Goal: Task Accomplishment & Management: Use online tool/utility

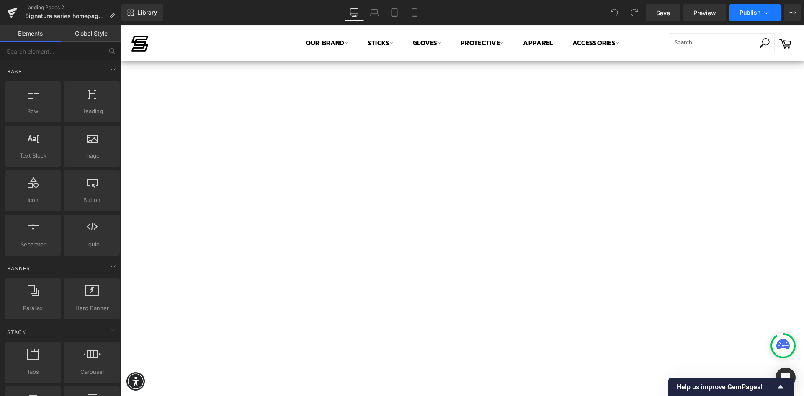
click at [768, 13] on icon at bounding box center [766, 12] width 8 height 8
click at [768, 11] on icon at bounding box center [766, 12] width 8 height 8
click at [786, 12] on button "View Live Page View with current Template Save Template to Library Schedule Pub…" at bounding box center [792, 12] width 17 height 17
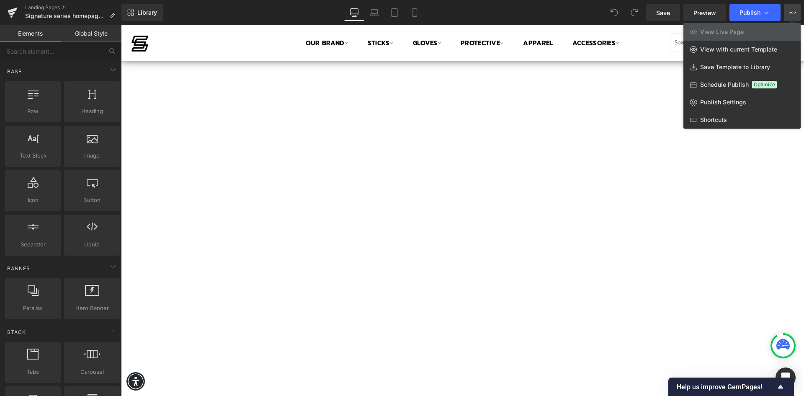
click at [748, 194] on div at bounding box center [462, 210] width 683 height 370
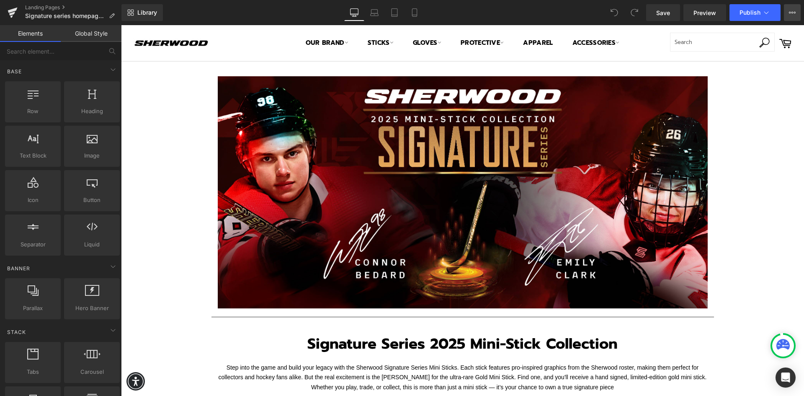
click at [791, 14] on icon at bounding box center [792, 12] width 7 height 7
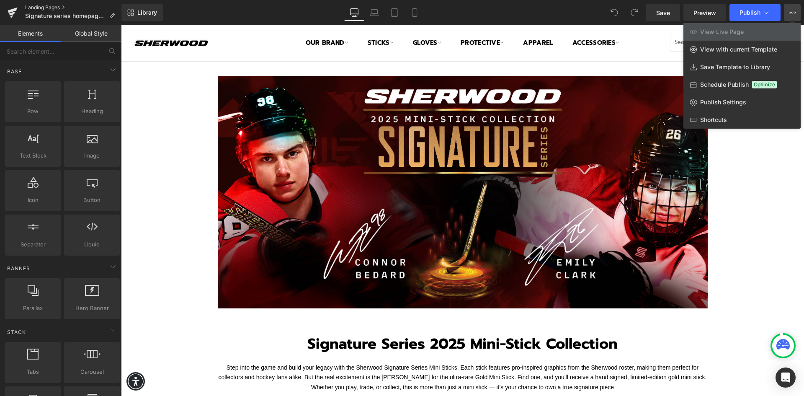
click at [48, 6] on link "Landing Pages" at bounding box center [73, 7] width 96 height 7
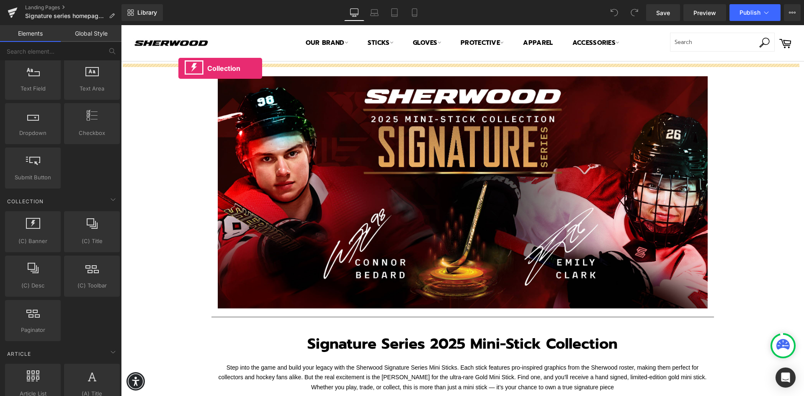
drag, startPoint x: 156, startPoint y: 264, endPoint x: 178, endPoint y: 68, distance: 196.7
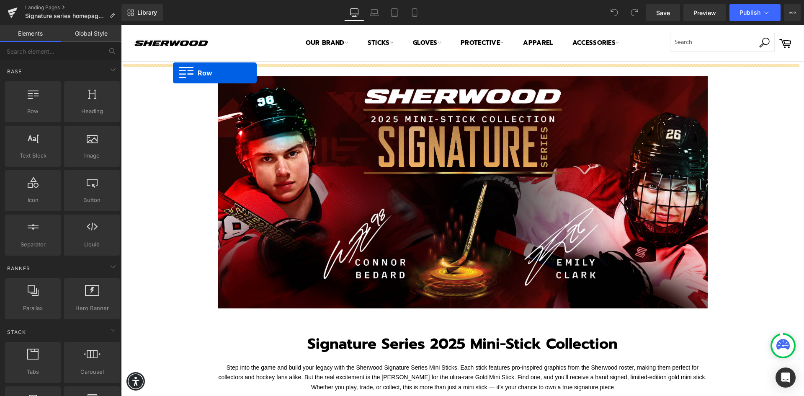
drag, startPoint x: 152, startPoint y: 126, endPoint x: 173, endPoint y: 73, distance: 56.6
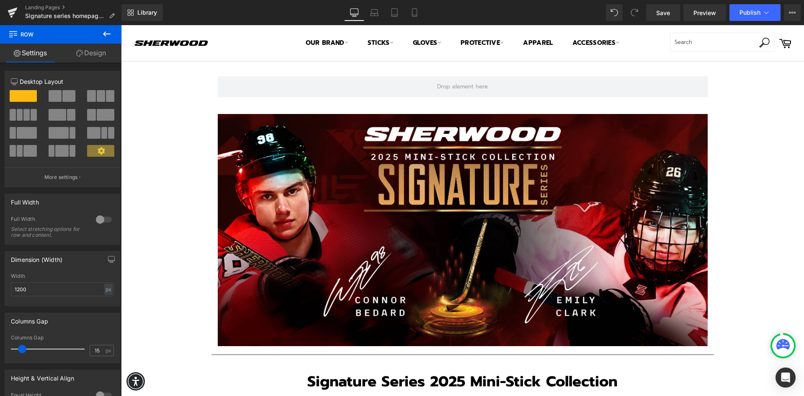
click at [107, 32] on icon at bounding box center [107, 34] width 10 height 10
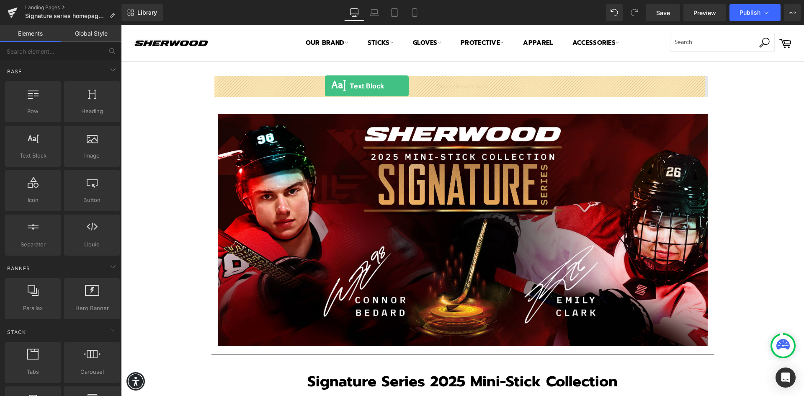
drag, startPoint x: 158, startPoint y: 177, endPoint x: 325, endPoint y: 86, distance: 190.5
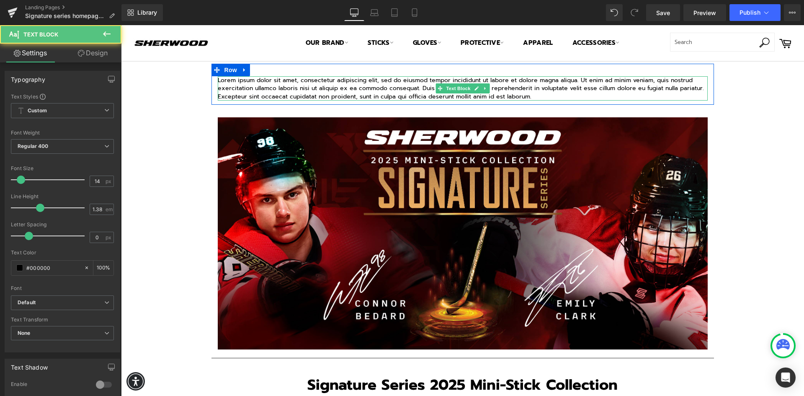
click at [508, 90] on p "Lorem ipsum dolor sit amet, consectetur adipiscing elit, sed do eiusmod tempor …" at bounding box center [463, 88] width 490 height 24
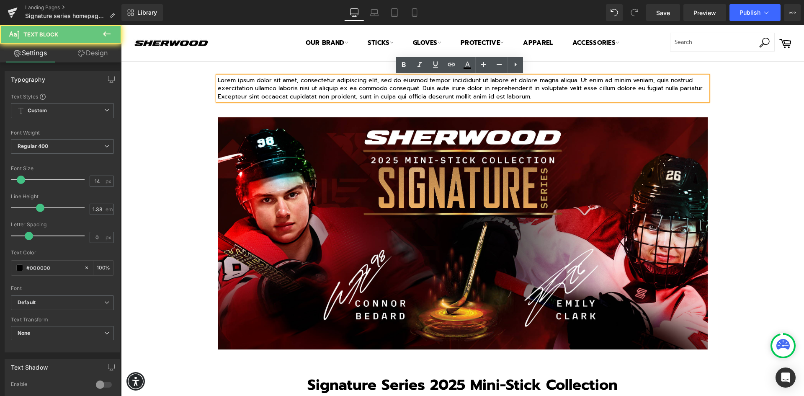
click at [539, 97] on p "Lorem ipsum dolor sit amet, consectetur adipiscing elit, sed do eiusmod tempor …" at bounding box center [463, 88] width 490 height 24
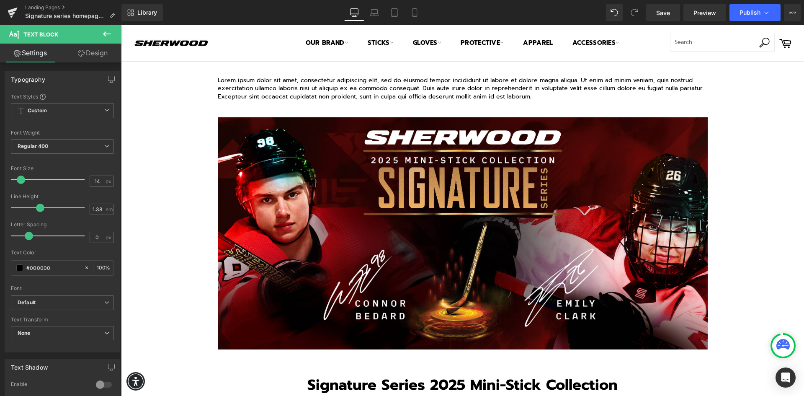
click at [105, 31] on icon at bounding box center [107, 34] width 10 height 10
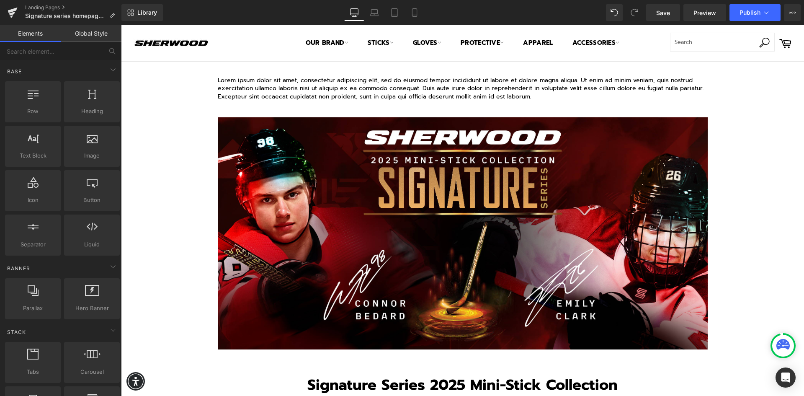
click at [537, 94] on p "Lorem ipsum dolor sit amet, consectetur adipiscing elit, sed do eiusmod tempor …" at bounding box center [463, 88] width 490 height 24
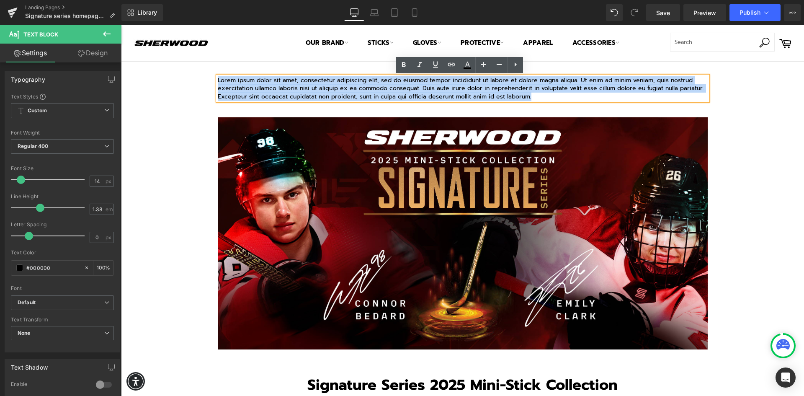
drag, startPoint x: 527, startPoint y: 97, endPoint x: 214, endPoint y: 81, distance: 312.7
click at [218, 81] on p "Lorem ipsum dolor sit amet, consectetur adipiscing elit, sed do eiusmod tempor …" at bounding box center [463, 88] width 490 height 24
paste div
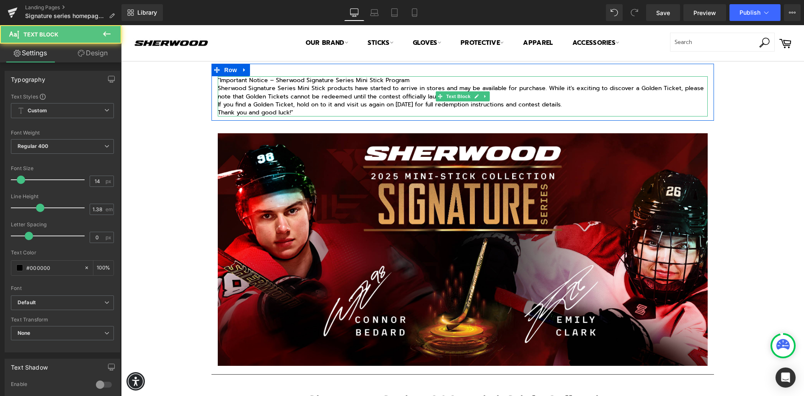
click at [218, 80] on p ""Important Notice – Sherwood Signature Series Mini Stick Program" at bounding box center [463, 80] width 490 height 8
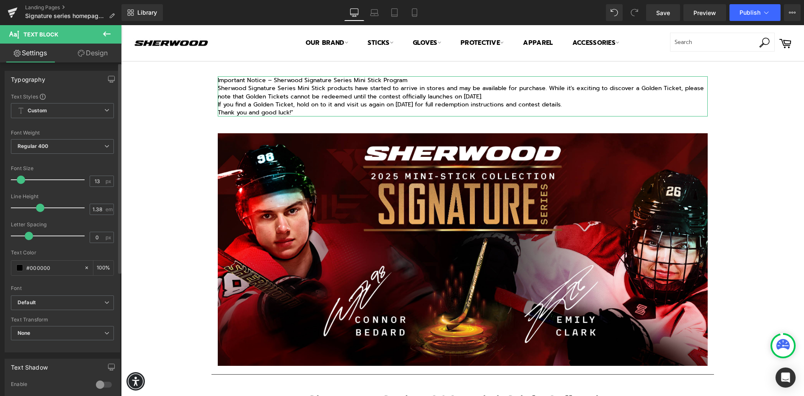
type input "12"
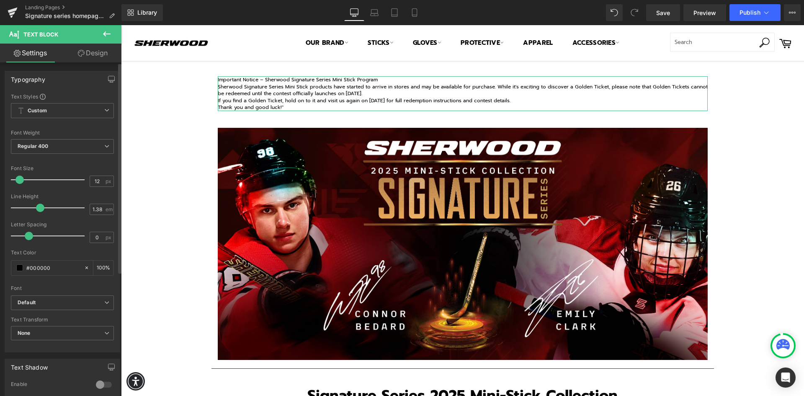
click at [19, 180] on span at bounding box center [19, 179] width 8 height 8
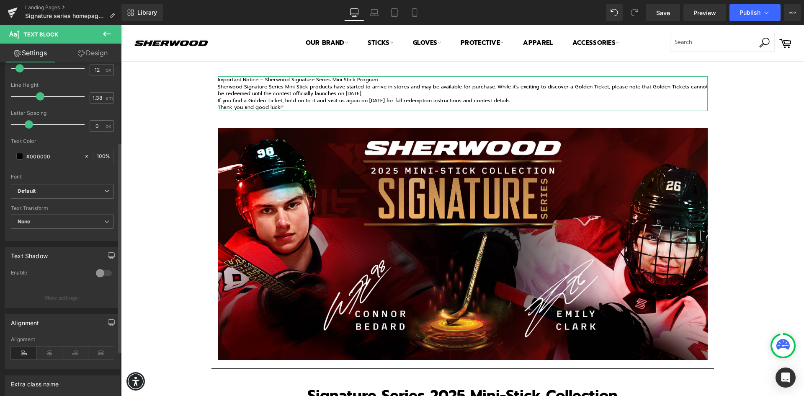
scroll to position [126, 0]
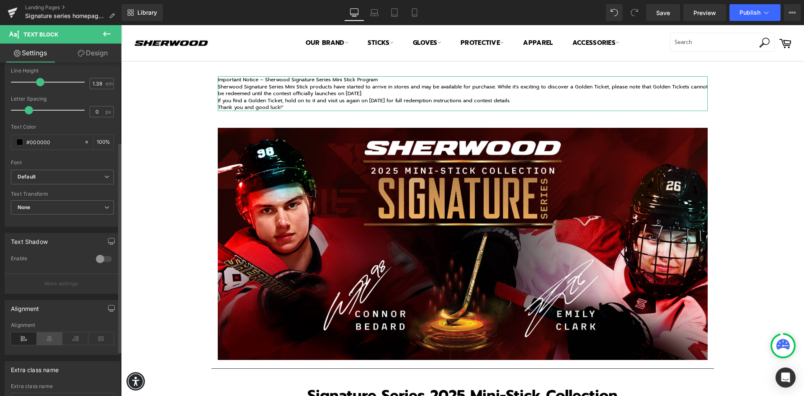
click at [48, 340] on icon at bounding box center [50, 338] width 26 height 13
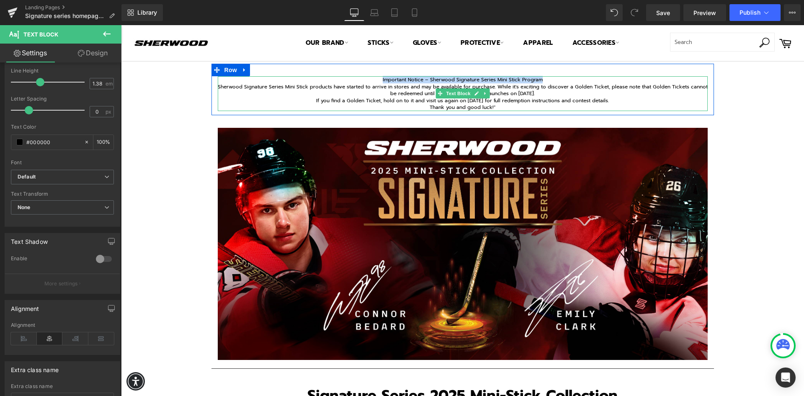
drag, startPoint x: 542, startPoint y: 78, endPoint x: 379, endPoint y: 80, distance: 163.3
click at [379, 80] on p "Important Notice – Sherwood Signature Series Mini Stick Program" at bounding box center [463, 79] width 490 height 7
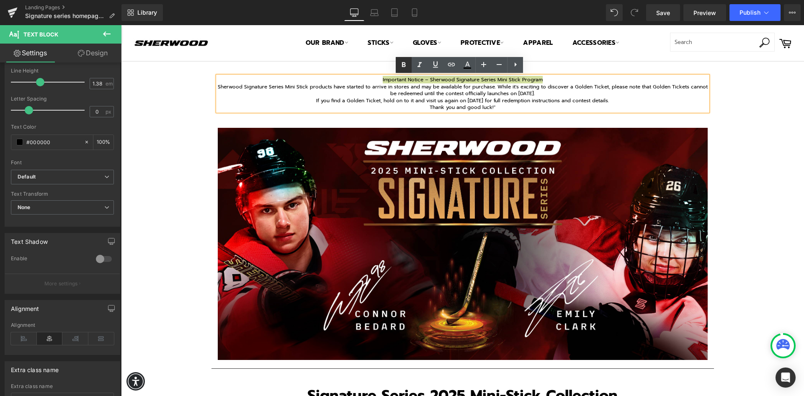
click at [402, 67] on icon at bounding box center [404, 64] width 4 height 5
click at [414, 92] on p "Sherwood Signature Series Mini Stick products have started to arrive in stores …" at bounding box center [463, 90] width 490 height 14
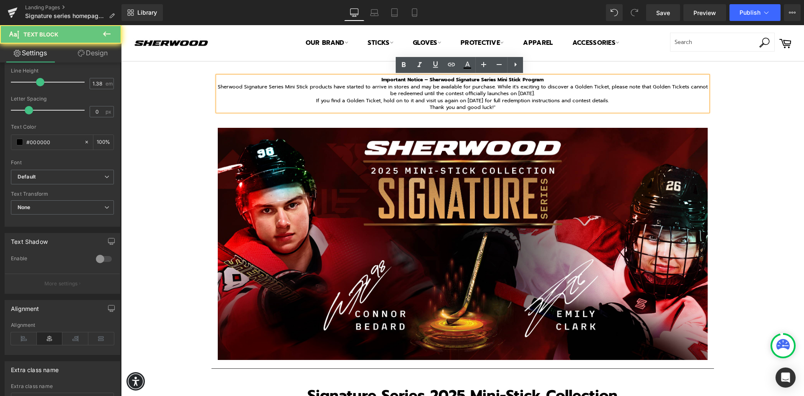
click at [451, 102] on p "If you find a Golden Ticket, hold on to it and visit us again on [DATE] for ful…" at bounding box center [463, 100] width 490 height 7
click at [521, 81] on strong "Important Notice – Sherwood Signature Series Mini Stick Program" at bounding box center [462, 80] width 162 height 8
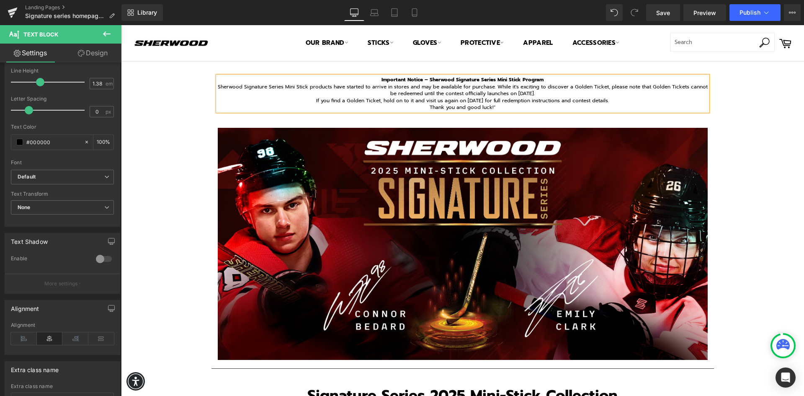
click at [488, 95] on p "Sherwood Signature Series Mini Stick products have started to arrive in stores …" at bounding box center [463, 90] width 490 height 14
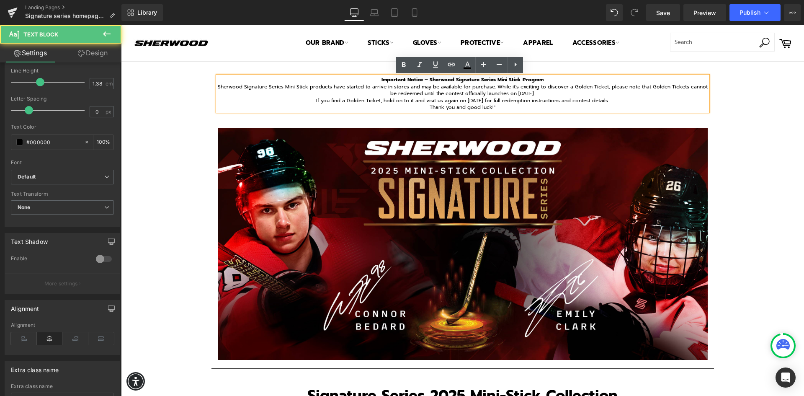
click at [254, 89] on p "Sherwood Signature Series Mini Stick products have started to arrive in stores …" at bounding box center [463, 90] width 490 height 14
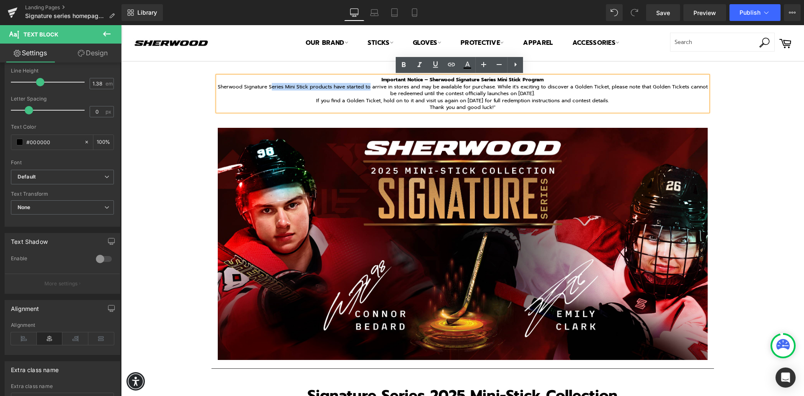
drag, startPoint x: 275, startPoint y: 87, endPoint x: 374, endPoint y: 88, distance: 98.8
click at [374, 88] on p "Sherwood Signature Series Mini Stick products have started to arrive in stores …" at bounding box center [463, 90] width 490 height 14
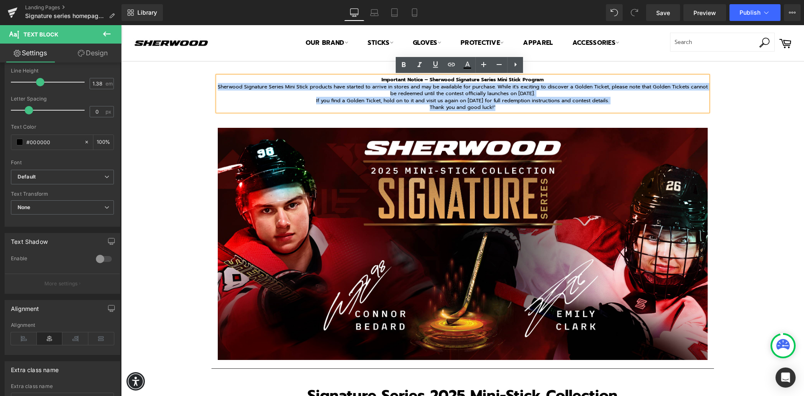
drag, startPoint x: 497, startPoint y: 106, endPoint x: 222, endPoint y: 86, distance: 275.4
click at [222, 86] on div "Important Notice – Sherwood Signature Series Mini Stick Program Sherwood Signat…" at bounding box center [463, 93] width 490 height 35
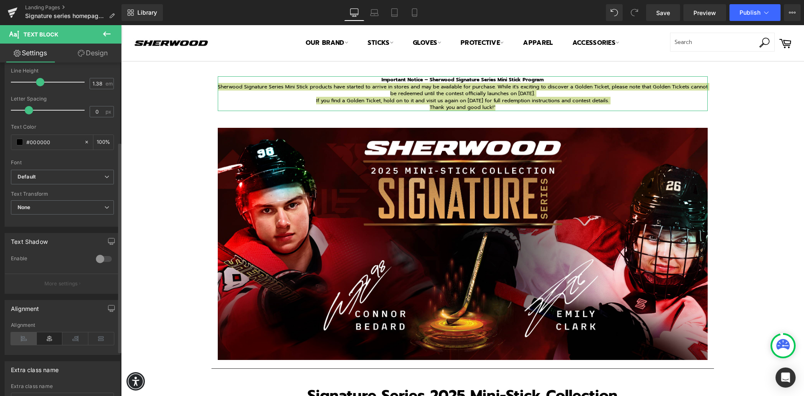
click at [23, 337] on icon at bounding box center [24, 338] width 26 height 13
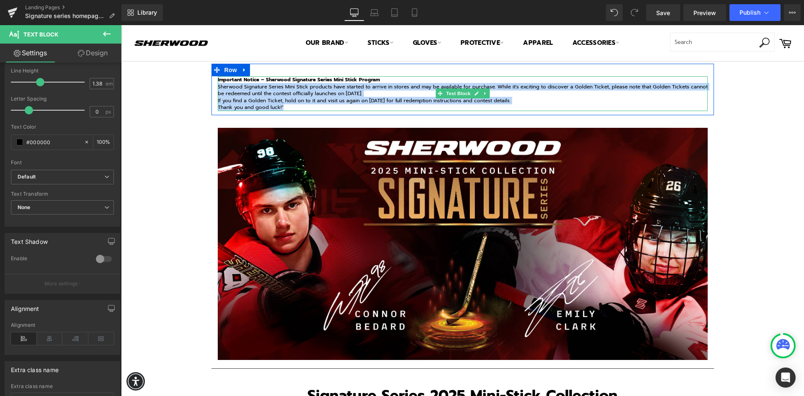
click at [290, 104] on p "If you find a Golden Ticket, hold on to it and visit us again on [DATE] for ful…" at bounding box center [463, 100] width 490 height 7
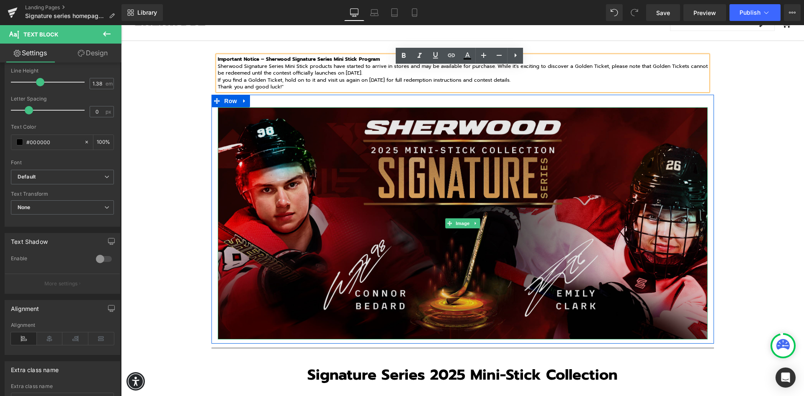
scroll to position [0, 0]
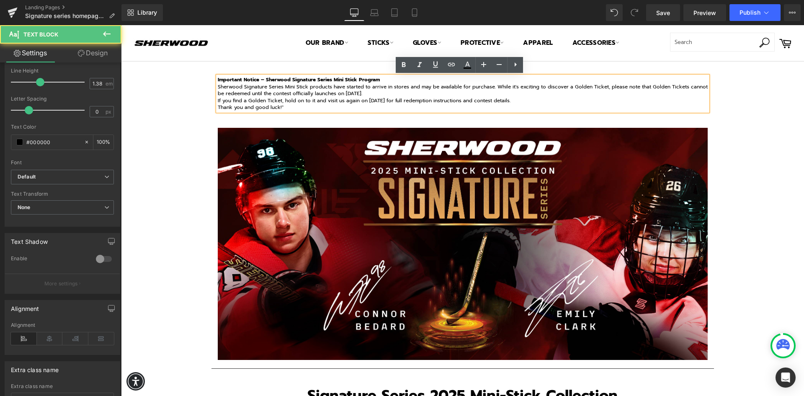
click at [285, 105] on p "Thank you and good luck!"" at bounding box center [463, 107] width 490 height 7
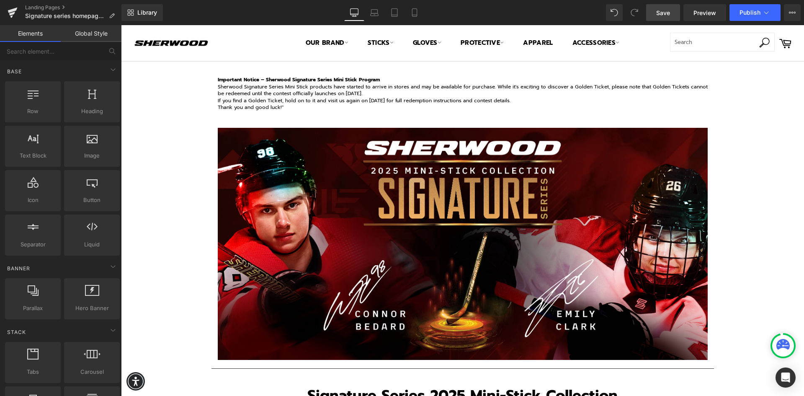
click at [662, 13] on span "Save" at bounding box center [663, 12] width 14 height 9
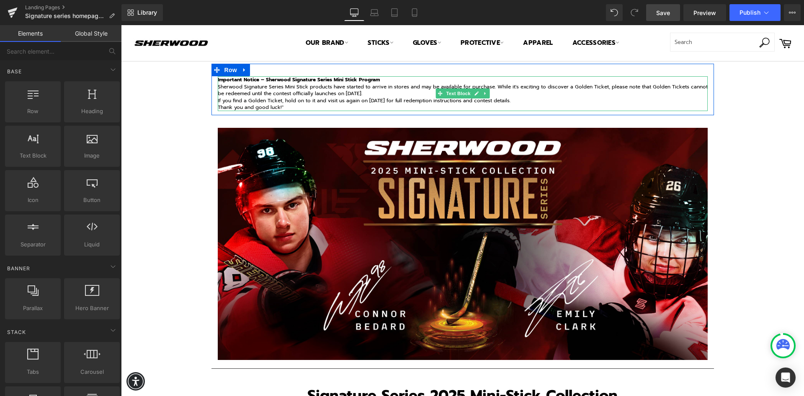
click at [290, 97] on p "If you find a Golden Ticket, hold on to it and visit us again on [DATE] for ful…" at bounding box center [463, 100] width 490 height 7
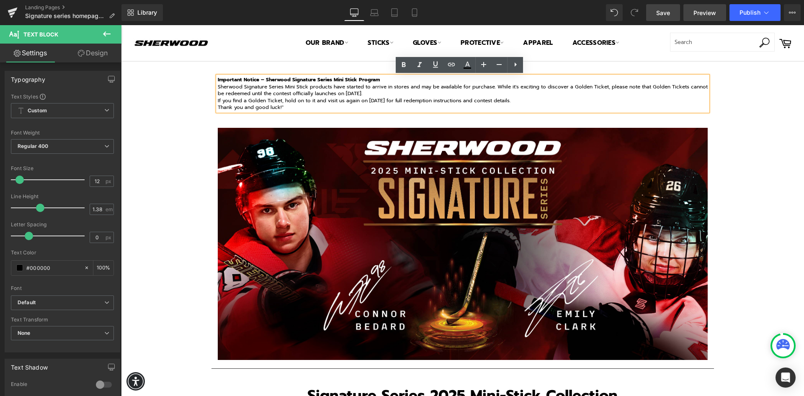
click at [704, 13] on span "Preview" at bounding box center [704, 12] width 23 height 9
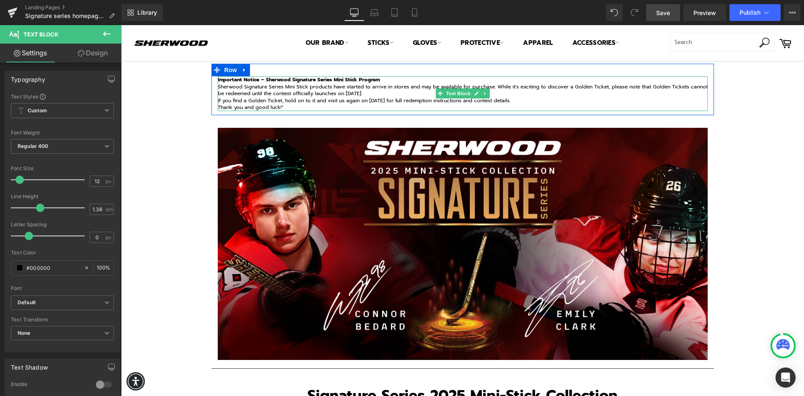
click at [290, 105] on p "Thank you and good luck!"" at bounding box center [463, 107] width 490 height 7
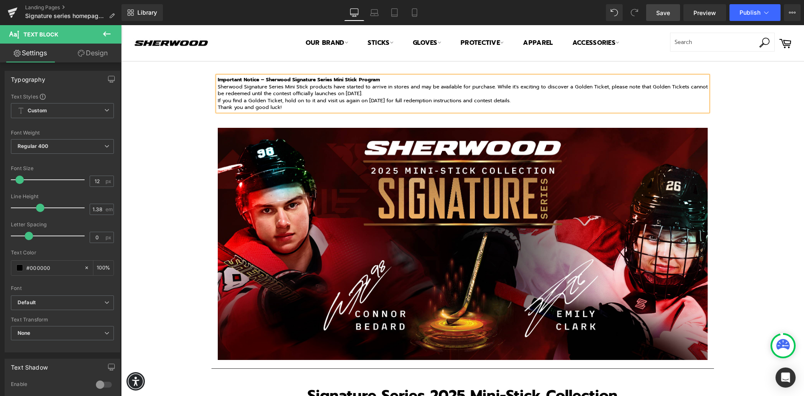
click at [664, 14] on span "Save" at bounding box center [663, 12] width 14 height 9
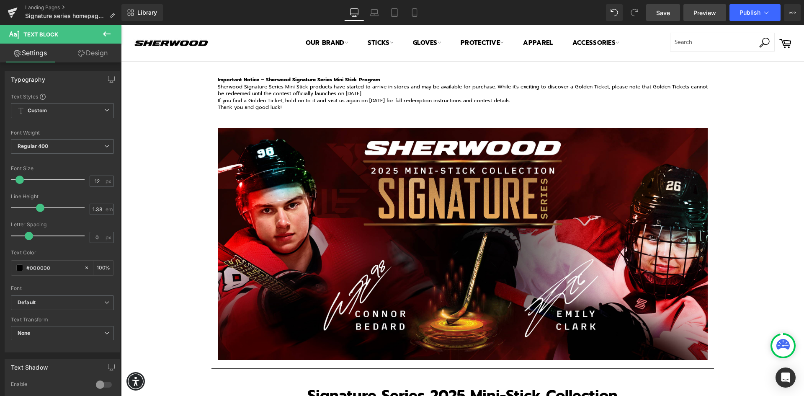
click at [706, 10] on span "Preview" at bounding box center [704, 12] width 23 height 9
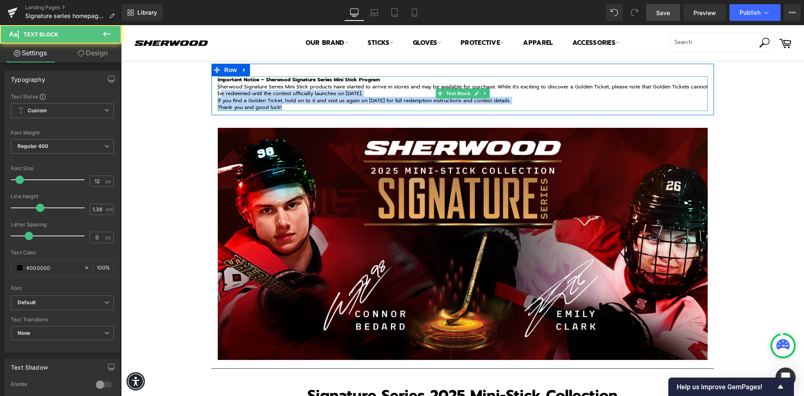
drag, startPoint x: 284, startPoint y: 106, endPoint x: 236, endPoint y: 91, distance: 50.4
click at [236, 91] on div "Important Notice – Sherwood Signature Series Mini Stick Program Sherwood Signat…" at bounding box center [463, 93] width 490 height 35
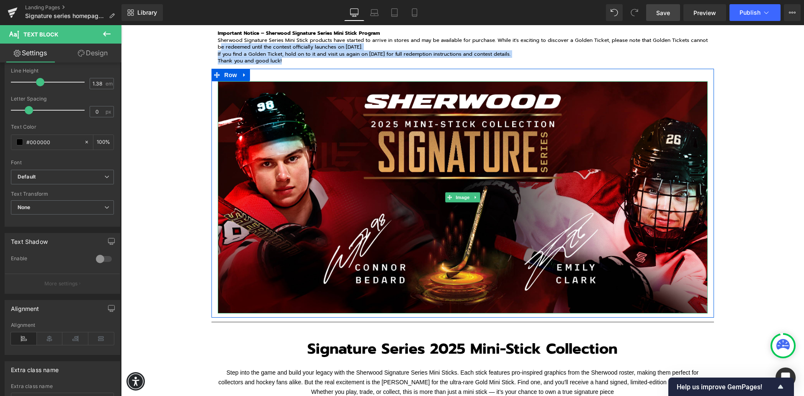
scroll to position [126, 0]
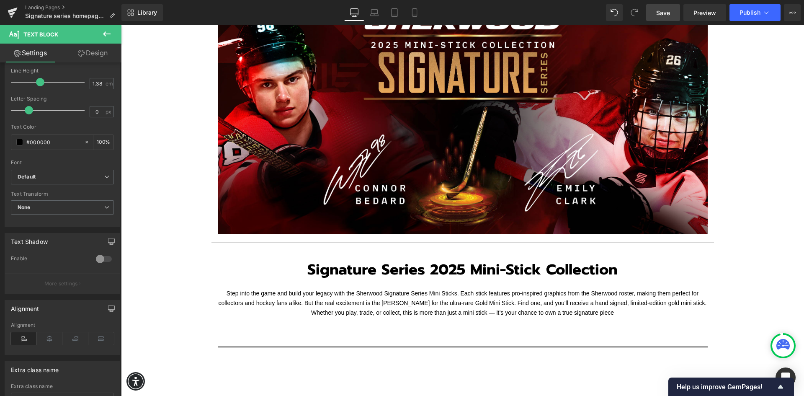
click at [281, 299] on font "Step into the game and build your legacy with the Sherwood Signature Series Min…" at bounding box center [463, 303] width 488 height 26
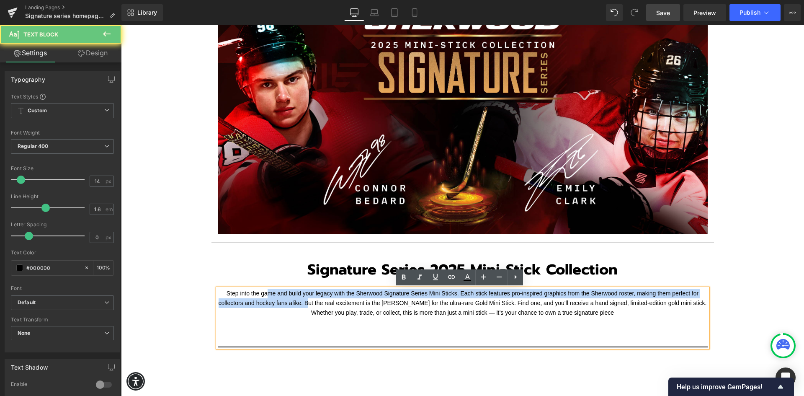
drag, startPoint x: 305, startPoint y: 299, endPoint x: 265, endPoint y: 294, distance: 40.5
click at [265, 294] on font "Step into the game and build your legacy with the Sherwood Signature Series Min…" at bounding box center [463, 303] width 488 height 26
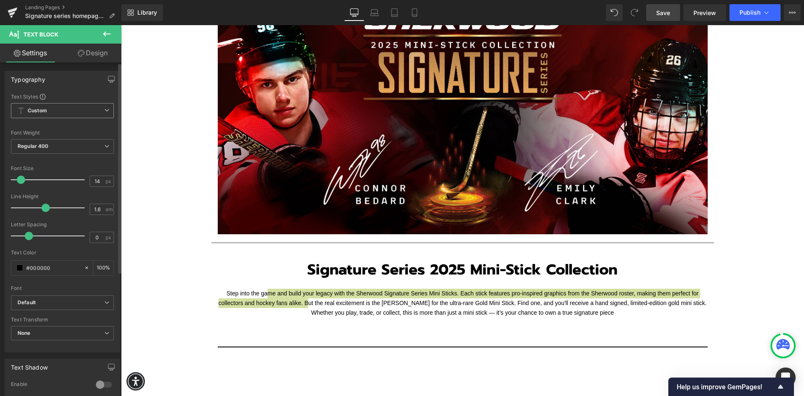
click at [63, 112] on span "Custom Setup Global Style" at bounding box center [62, 110] width 103 height 15
click at [67, 87] on div "Typography Text Styles Custom Custom Setup Global Style Custom Setup Global Sty…" at bounding box center [63, 211] width 116 height 281
click at [52, 147] on span "Regular 400" at bounding box center [62, 146] width 103 height 15
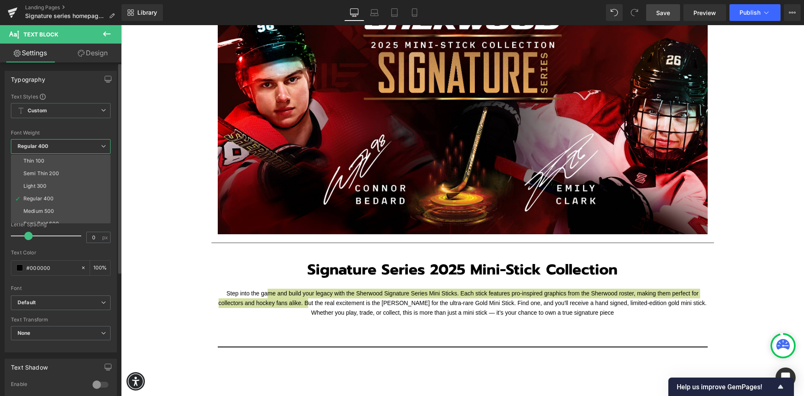
click at [58, 123] on div at bounding box center [61, 124] width 100 height 5
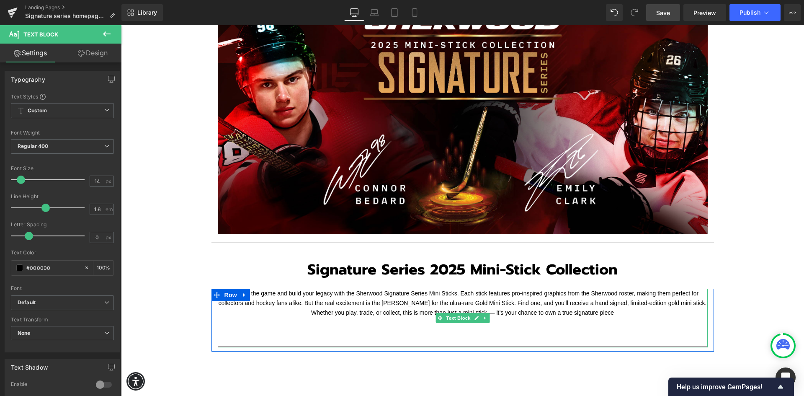
click at [412, 310] on font "Step into the game and build your legacy with the Sherwood Signature Series Min…" at bounding box center [463, 303] width 488 height 26
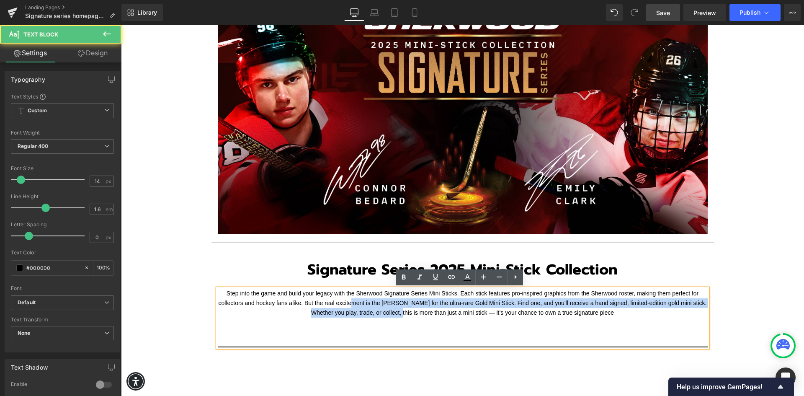
drag, startPoint x: 402, startPoint y: 310, endPoint x: 350, endPoint y: 303, distance: 52.8
click at [350, 303] on font "Step into the game and build your legacy with the Sherwood Signature Series Min…" at bounding box center [463, 303] width 488 height 26
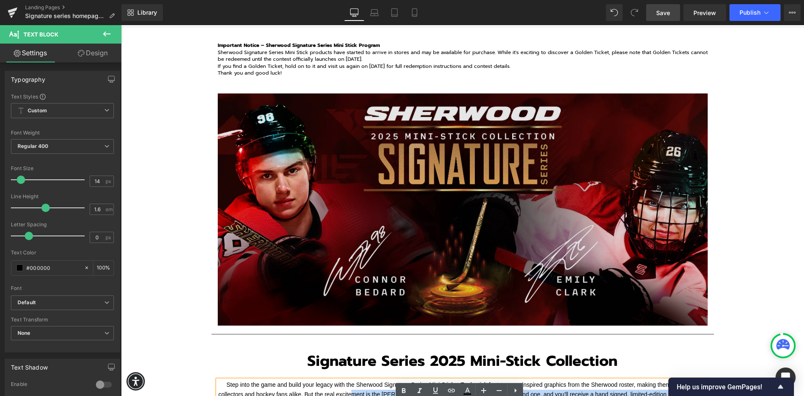
scroll to position [0, 0]
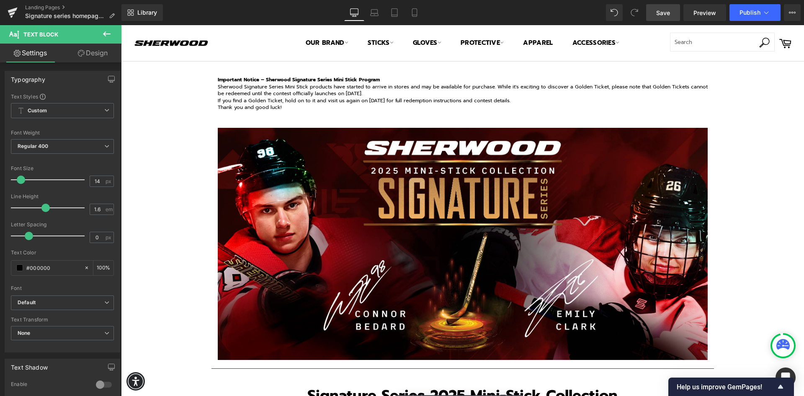
click at [273, 98] on p "If you find a Golden Ticket, hold on to it and visit us again on October 23rd f…" at bounding box center [463, 100] width 490 height 7
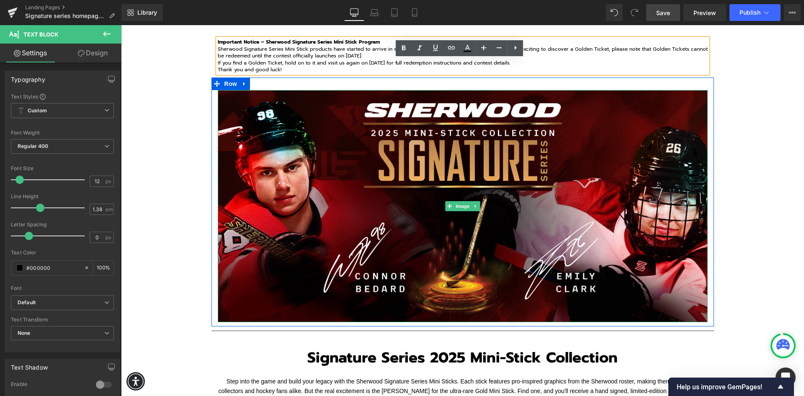
scroll to position [126, 0]
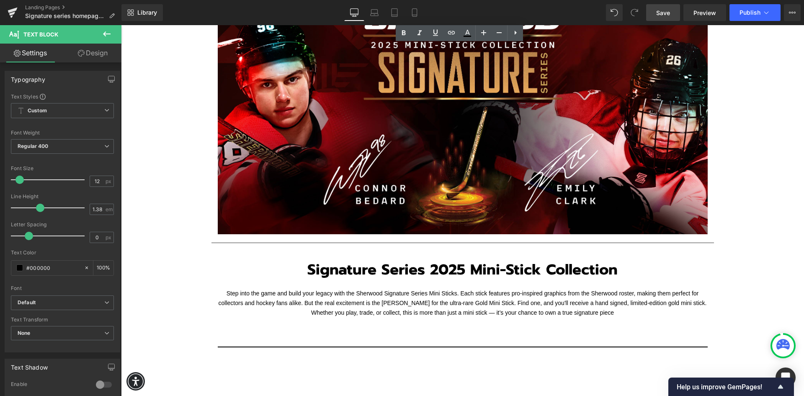
click at [328, 295] on font "Step into the game and build your legacy with the Sherwood Signature Series Min…" at bounding box center [463, 303] width 488 height 26
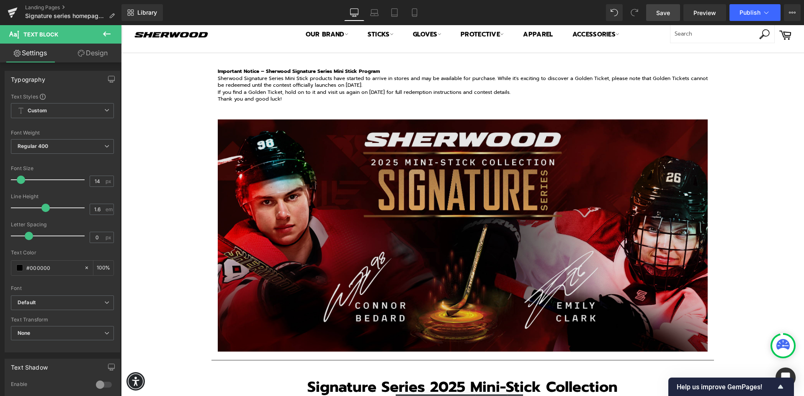
scroll to position [0, 0]
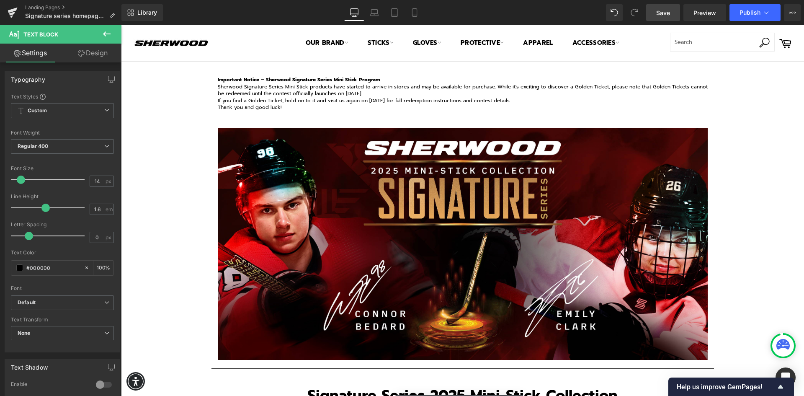
click at [284, 93] on p "Sherwood Signature Series Mini Stick products have started to arrive in stores …" at bounding box center [463, 90] width 490 height 14
click at [97, 108] on span "Custom Setup Global Style" at bounding box center [62, 110] width 103 height 15
click at [74, 93] on div "Typography Text Styles Custom Custom Setup Global Style Custom Setup Global Sty…" at bounding box center [61, 211] width 112 height 281
click at [71, 144] on span "Regular 400" at bounding box center [62, 146] width 103 height 15
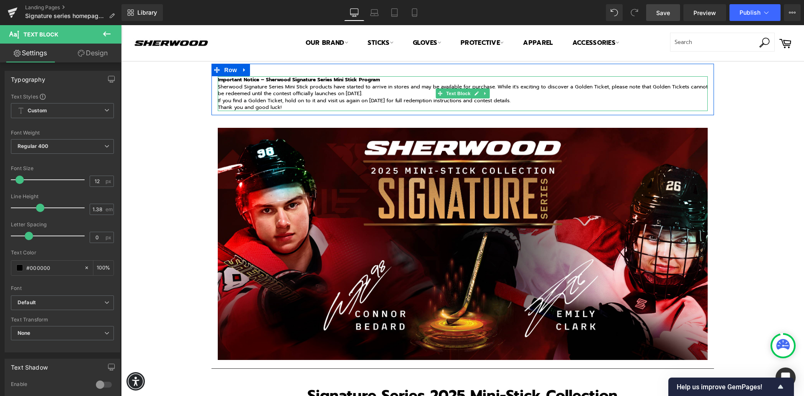
click at [262, 92] on p "Sherwood Signature Series Mini Stick products have started to arrive in stores …" at bounding box center [463, 90] width 490 height 14
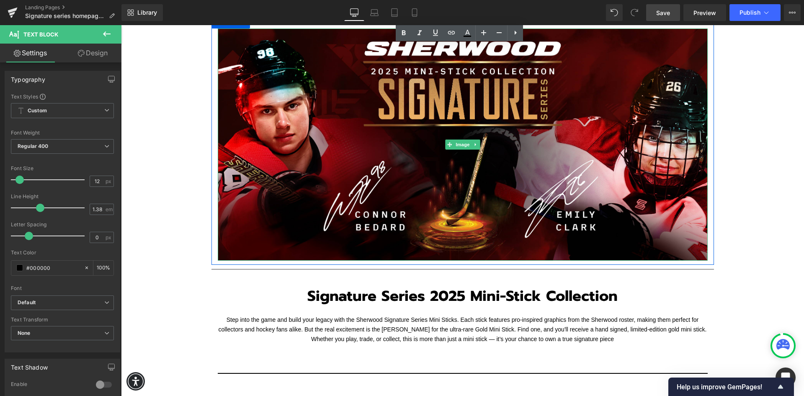
scroll to position [126, 0]
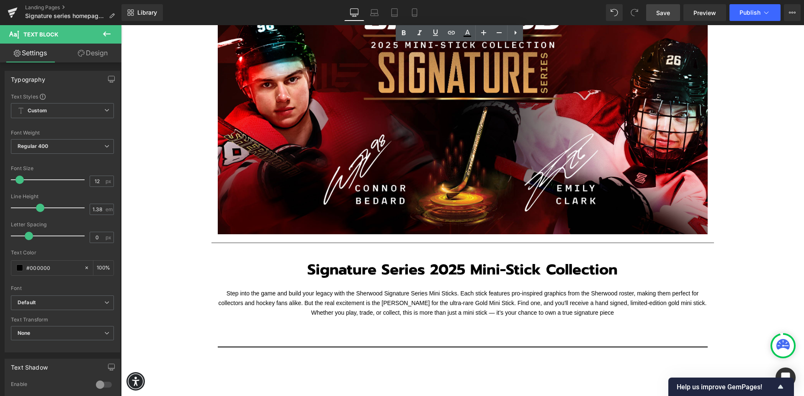
click at [342, 307] on p "Step into the game and build your legacy with the Sherwood Signature Series Min…" at bounding box center [463, 302] width 490 height 29
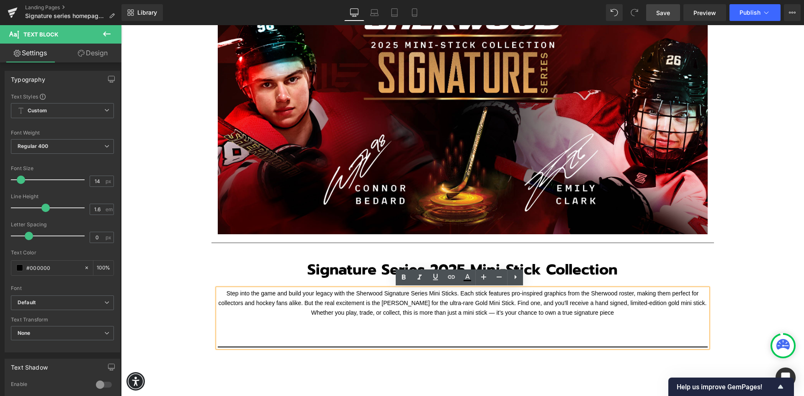
click at [399, 315] on font "Step into the game and build your legacy with the Sherwood Signature Series Min…" at bounding box center [463, 303] width 488 height 26
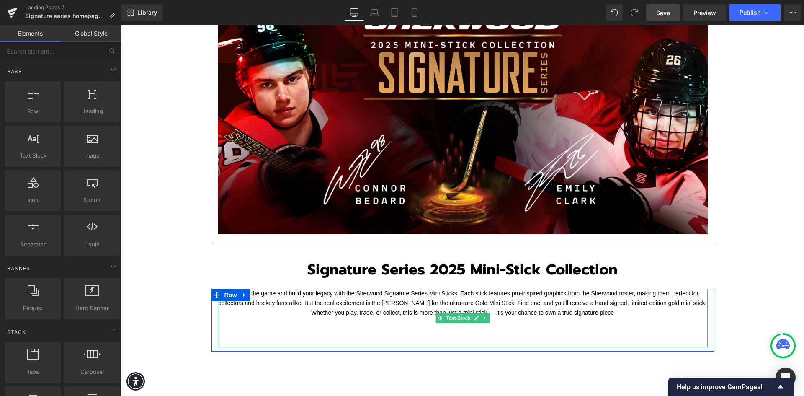
click at [342, 311] on font "Step into the game and build your legacy with the Sherwood Signature Series Min…" at bounding box center [463, 303] width 488 height 26
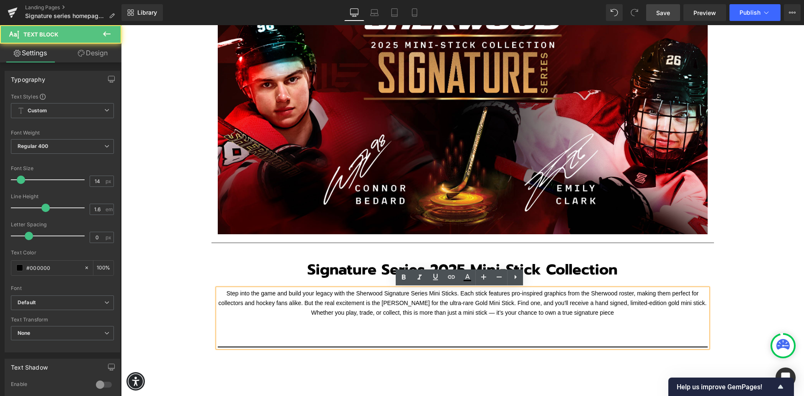
click at [391, 313] on font "Step into the game and build your legacy with the Sherwood Signature Series Min…" at bounding box center [463, 303] width 488 height 26
drag, startPoint x: 411, startPoint y: 312, endPoint x: 368, endPoint y: 308, distance: 44.1
click at [368, 308] on p "Step into the game and build your legacy with the Sherwood Signature Series Min…" at bounding box center [463, 302] width 490 height 29
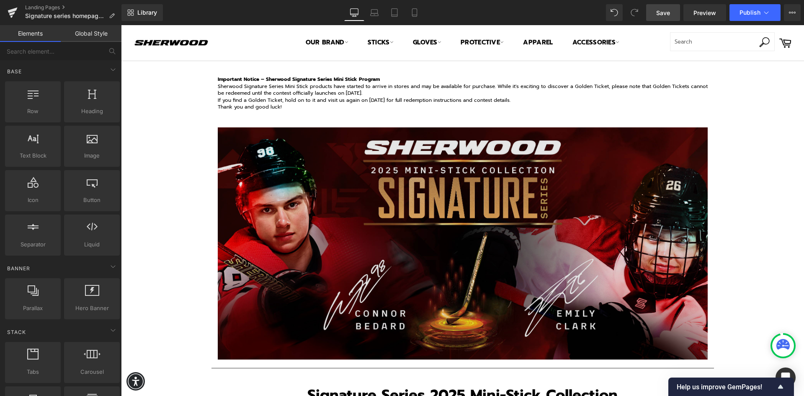
scroll to position [0, 0]
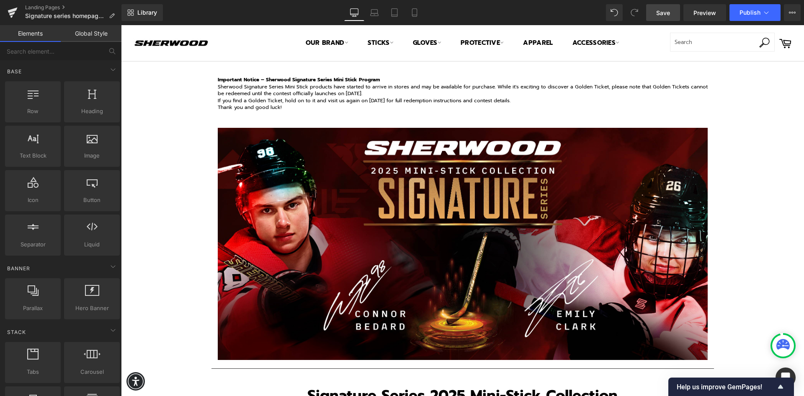
click at [284, 87] on p "Sherwood Signature Series Mini Stick products have started to arrive in stores …" at bounding box center [463, 90] width 490 height 14
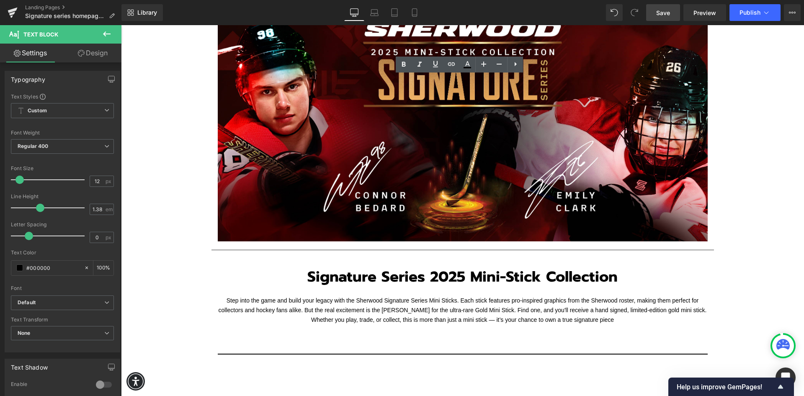
scroll to position [209, 0]
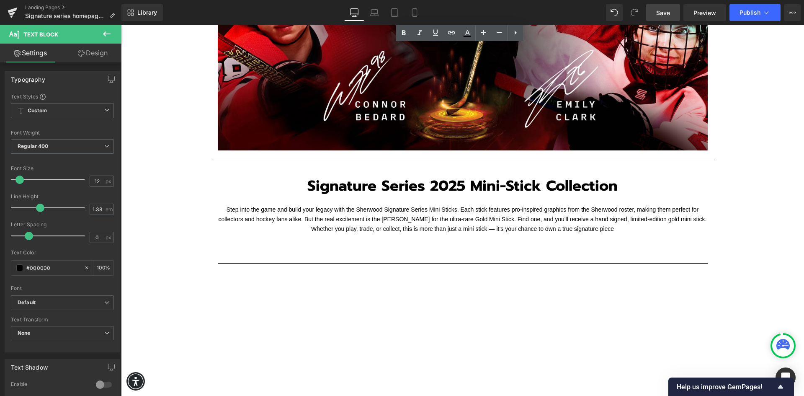
click at [327, 216] on font "Step into the game and build your legacy with the Sherwood Signature Series Min…" at bounding box center [463, 219] width 488 height 26
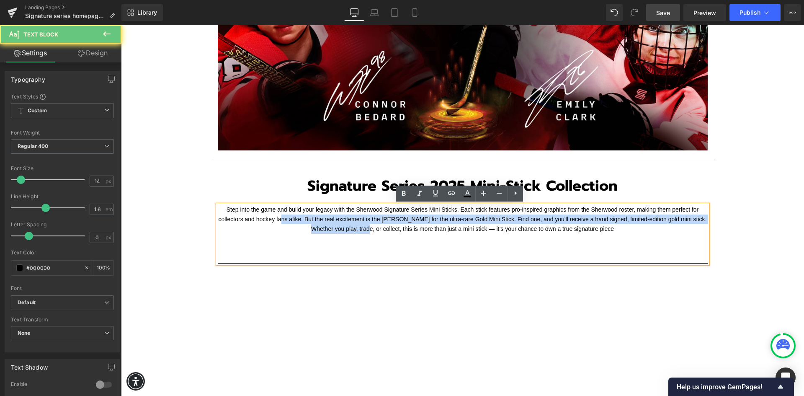
drag, startPoint x: 370, startPoint y: 230, endPoint x: 278, endPoint y: 216, distance: 93.6
click at [278, 216] on font "Step into the game and build your legacy with the Sherwood Signature Series Min…" at bounding box center [463, 219] width 488 height 26
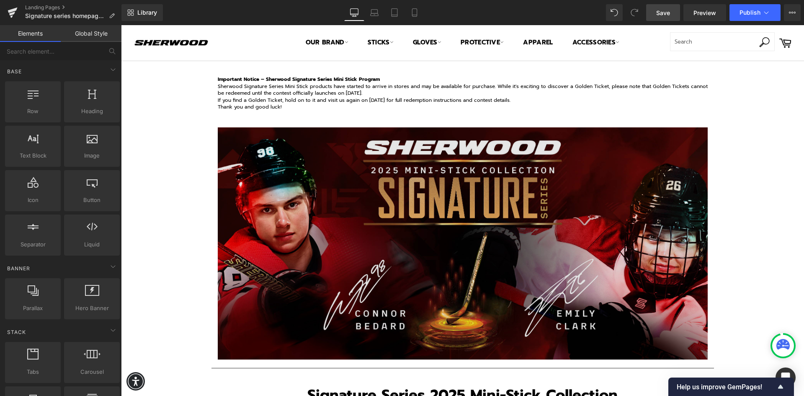
scroll to position [0, 0]
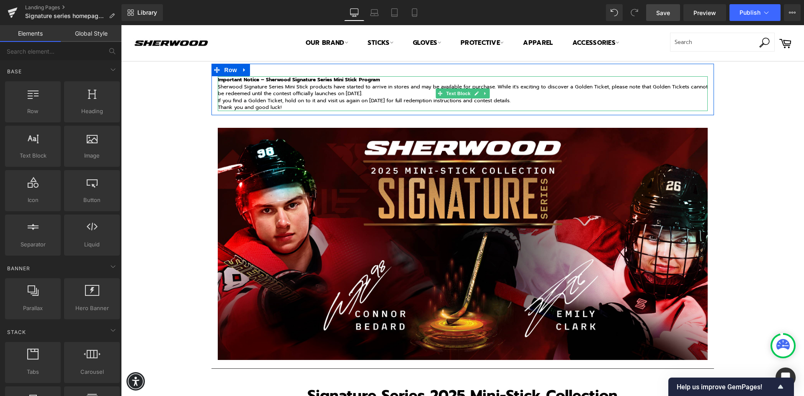
click at [279, 107] on p "Thank you and good luck!" at bounding box center [463, 107] width 490 height 7
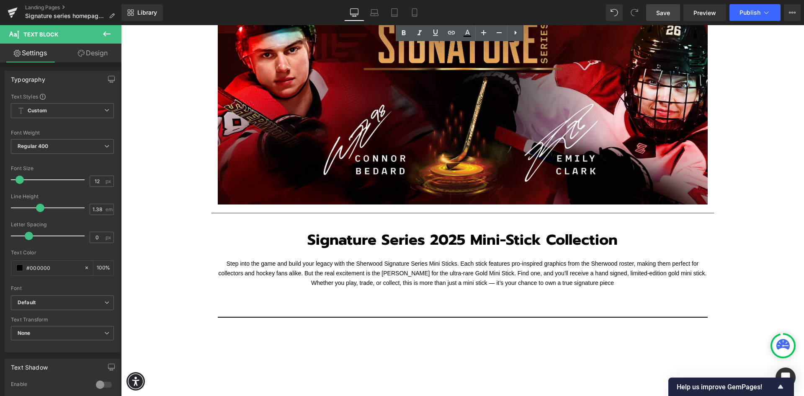
scroll to position [167, 0]
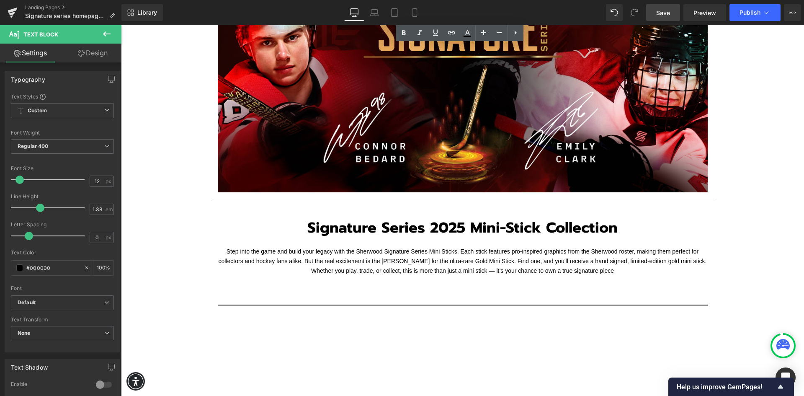
click at [346, 264] on p "Step into the game and build your legacy with the Sherwood Signature Series Min…" at bounding box center [463, 261] width 490 height 29
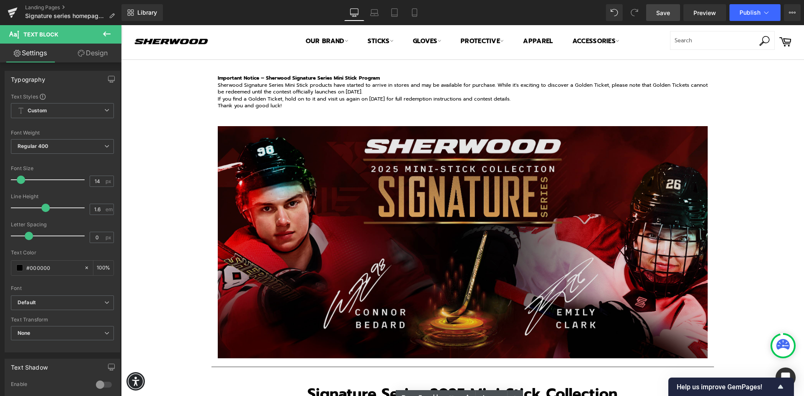
scroll to position [0, 0]
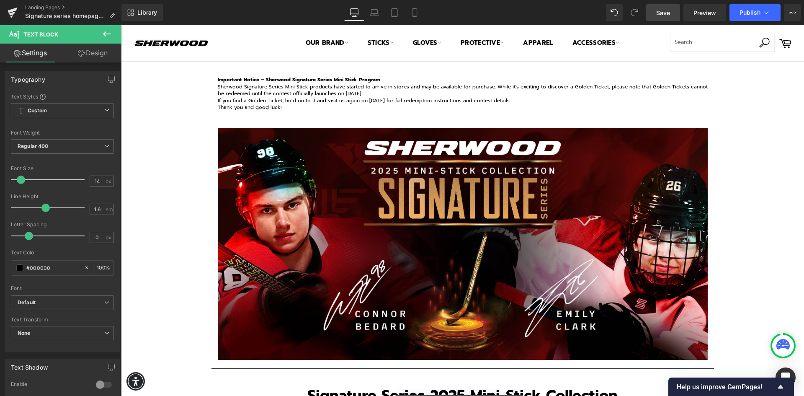
click at [285, 98] on p "If you find a Golden Ticket, hold on to it and visit us again on October 23rd f…" at bounding box center [463, 100] width 490 height 7
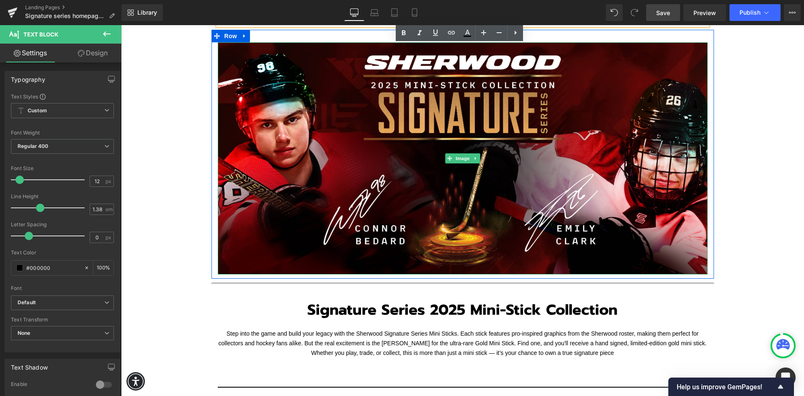
scroll to position [126, 0]
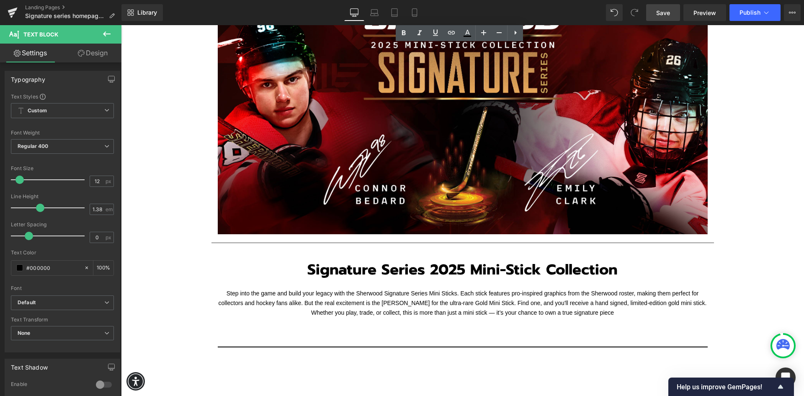
click at [344, 307] on p "Step into the game and build your legacy with the Sherwood Signature Series Min…" at bounding box center [463, 302] width 490 height 29
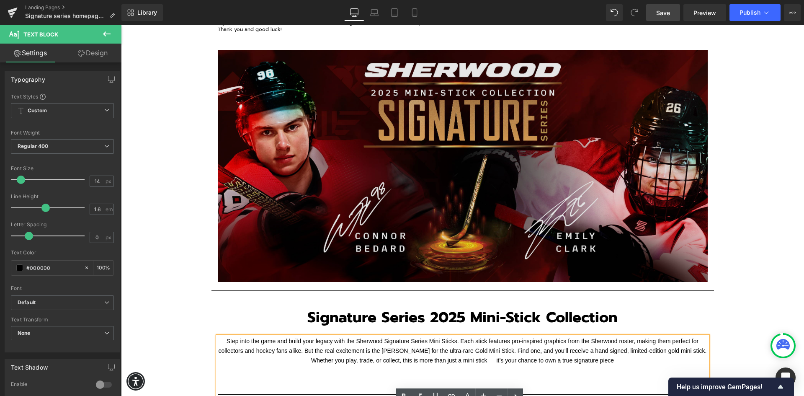
scroll to position [0, 0]
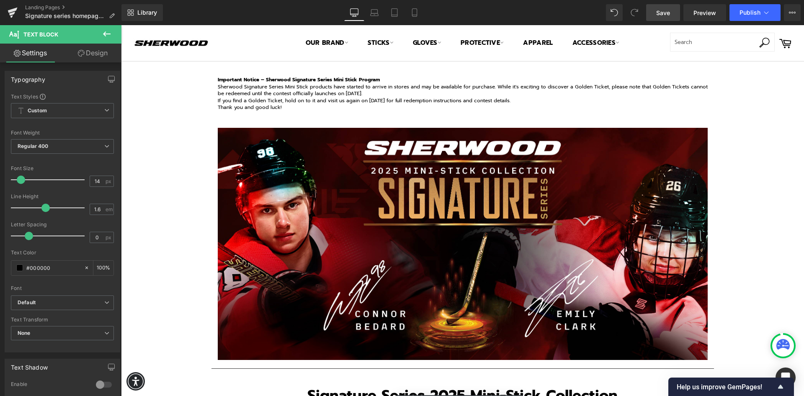
click at [305, 99] on p "If you find a Golden Ticket, hold on to it and visit us again on October 23rd f…" at bounding box center [463, 100] width 490 height 7
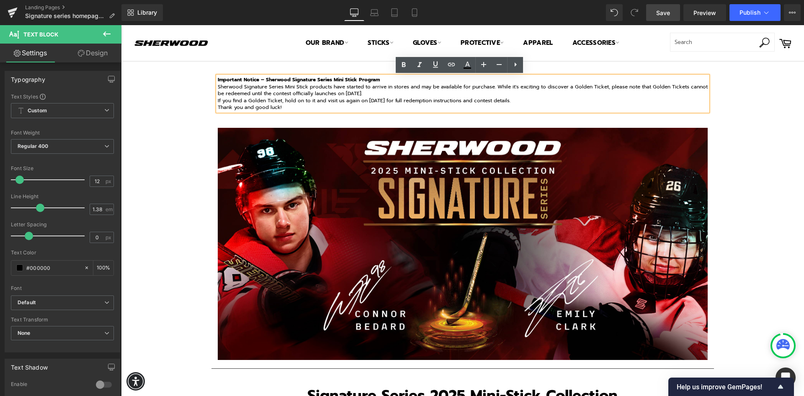
drag, startPoint x: 280, startPoint y: 108, endPoint x: 214, endPoint y: 81, distance: 71.5
click at [218, 81] on div "Important Notice – Sherwood Signature Series Mini Stick Program Sherwood Signat…" at bounding box center [463, 93] width 490 height 35
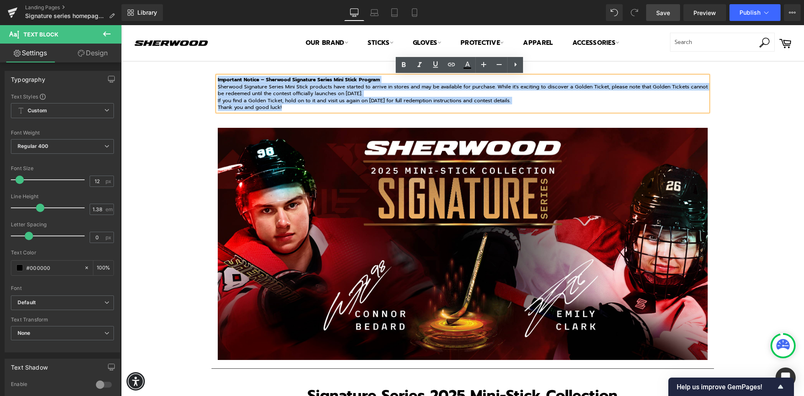
drag, startPoint x: 284, startPoint y: 105, endPoint x: 214, endPoint y: 81, distance: 73.7
click at [218, 81] on div "Important Notice – Sherwood Signature Series Mini Stick Program Sherwood Signat…" at bounding box center [463, 93] width 490 height 35
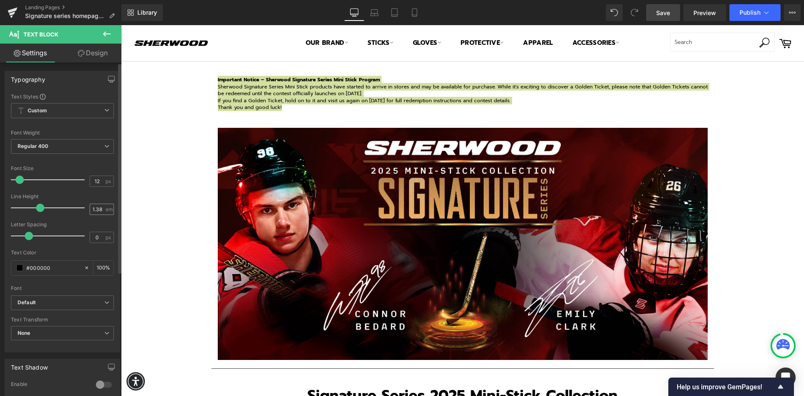
click at [98, 208] on input "1.38" at bounding box center [97, 209] width 15 height 10
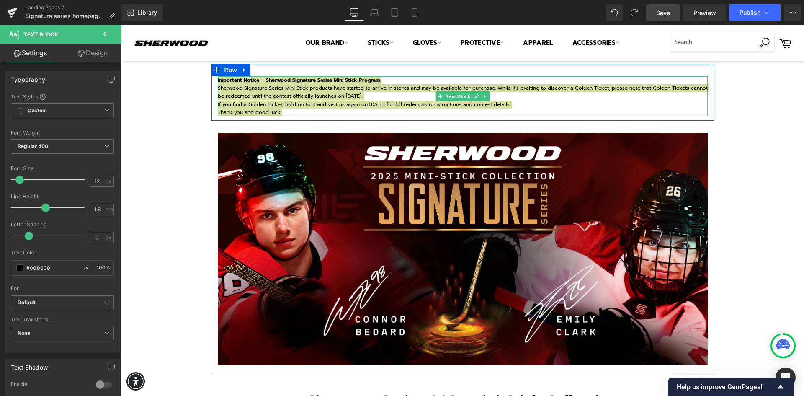
type input "1.6"
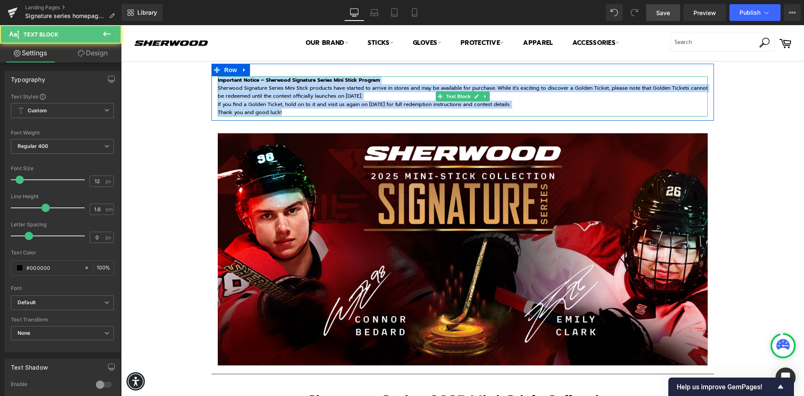
click at [281, 111] on p "Thank you and good luck!" at bounding box center [463, 112] width 490 height 8
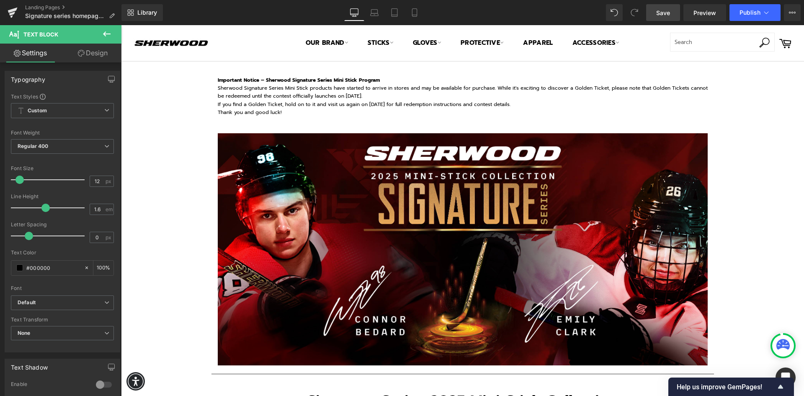
click at [669, 12] on span "Save" at bounding box center [663, 12] width 14 height 9
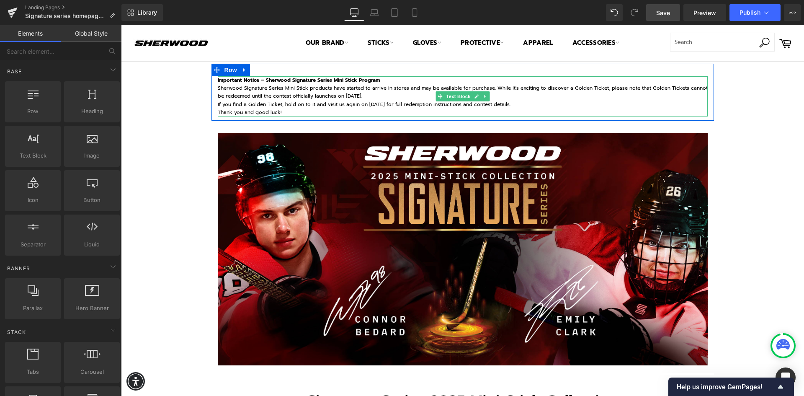
drag, startPoint x: 293, startPoint y: 108, endPoint x: 287, endPoint y: 110, distance: 6.6
click at [293, 108] on p "If you find a Golden Ticket, hold on to it and visit us again on October 23rd f…" at bounding box center [463, 104] width 490 height 8
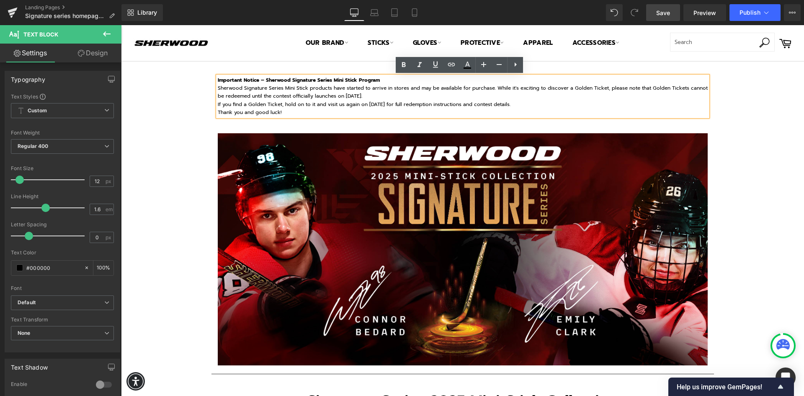
drag, startPoint x: 279, startPoint y: 112, endPoint x: 214, endPoint y: 82, distance: 71.9
click at [218, 82] on div "Important Notice – Sherwood Signature Series Mini Stick Program Sherwood Signat…" at bounding box center [463, 96] width 490 height 40
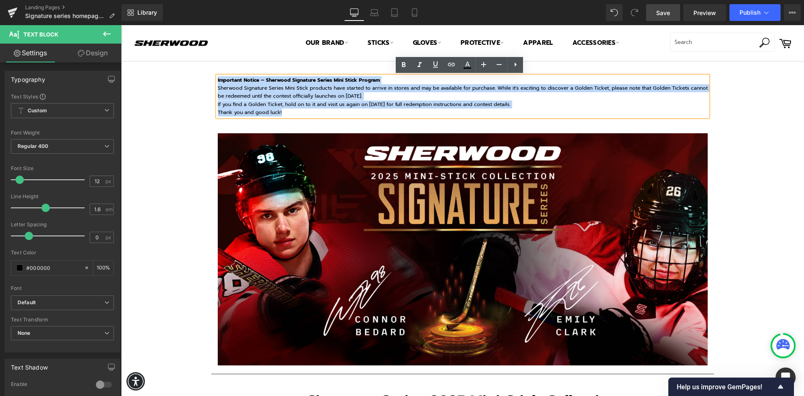
drag, startPoint x: 281, startPoint y: 111, endPoint x: 215, endPoint y: 82, distance: 72.7
click at [218, 82] on div "Important Notice – Sherwood Signature Series Mini Stick Program Sherwood Signat…" at bounding box center [463, 96] width 490 height 40
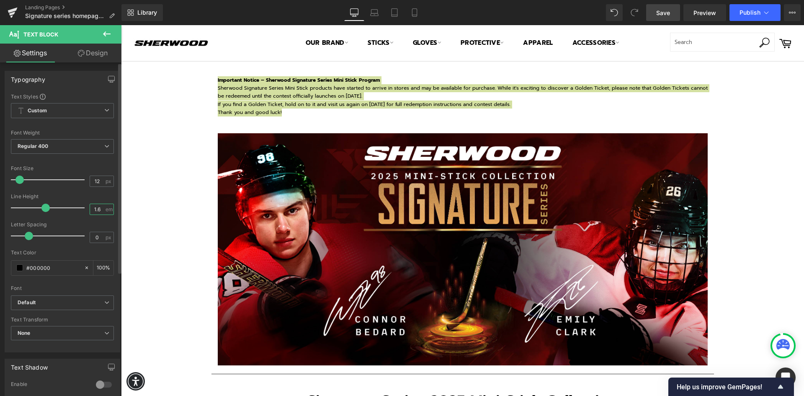
click at [98, 206] on input "1.6" at bounding box center [97, 209] width 15 height 10
type input "1.38"
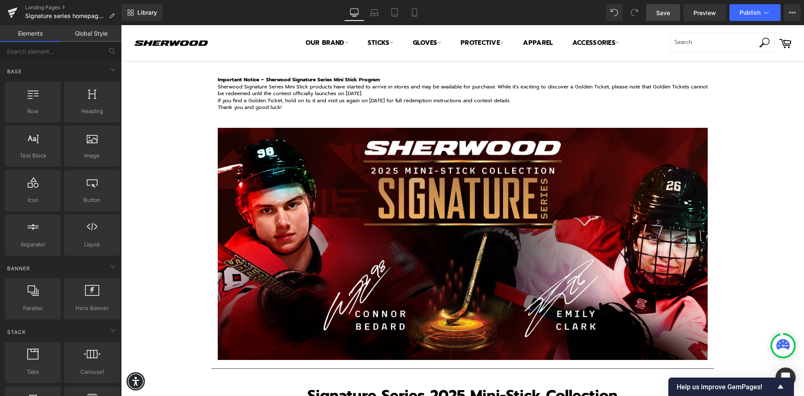
click at [662, 14] on span "Save" at bounding box center [663, 12] width 14 height 9
click at [360, 96] on p "Sherwood Signature Series Mini Stick products have started to arrive in stores …" at bounding box center [463, 90] width 490 height 14
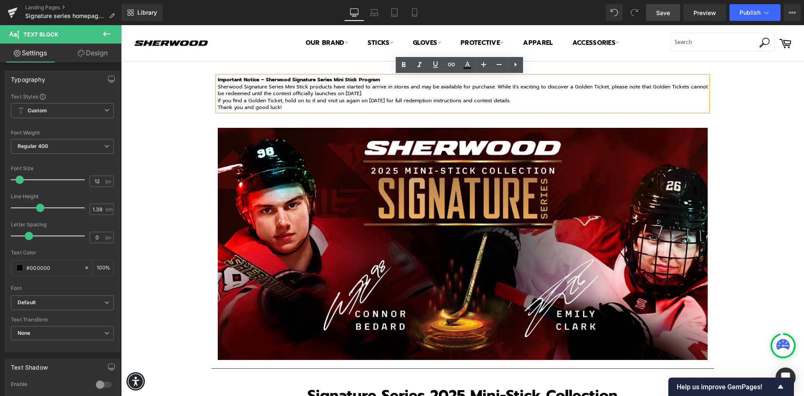
click at [657, 10] on span "Save" at bounding box center [663, 12] width 14 height 9
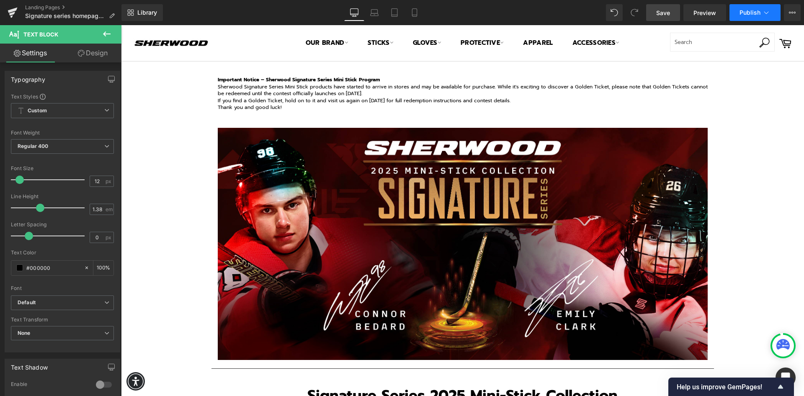
click at [759, 12] on span "Publish" at bounding box center [749, 12] width 21 height 7
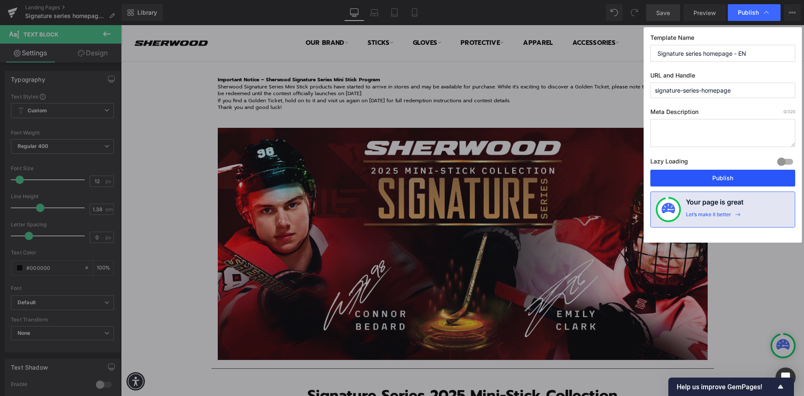
click at [728, 177] on button "Publish" at bounding box center [722, 178] width 145 height 17
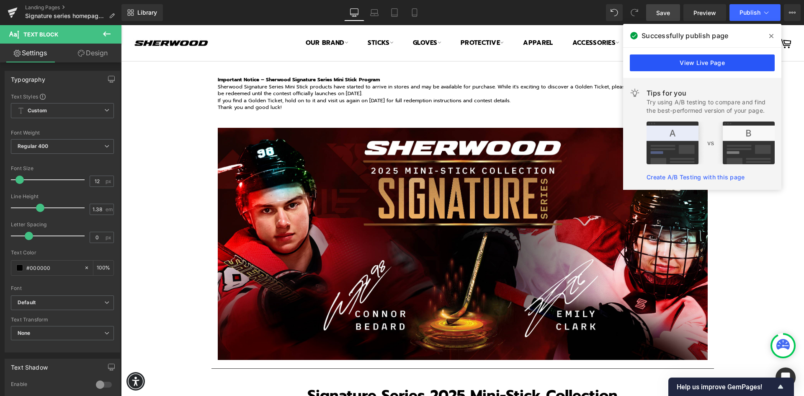
click at [697, 63] on link "View Live Page" at bounding box center [702, 62] width 145 height 17
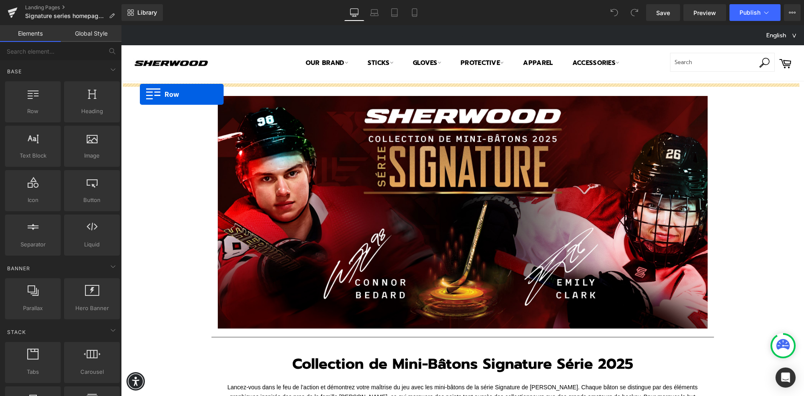
drag, startPoint x: 163, startPoint y: 128, endPoint x: 140, endPoint y: 94, distance: 41.0
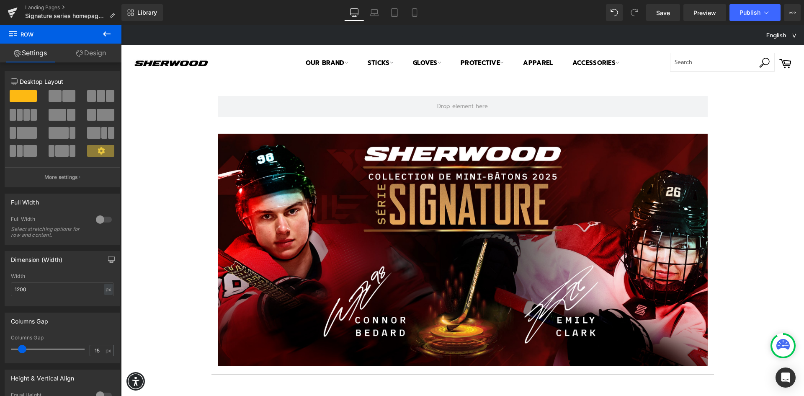
click at [105, 36] on icon at bounding box center [107, 33] width 8 height 5
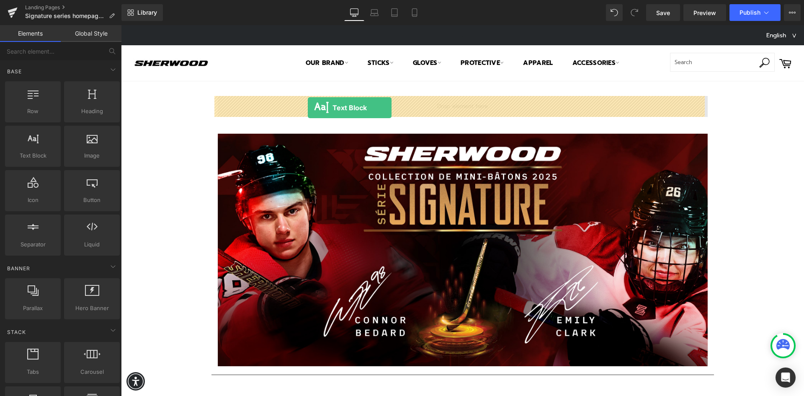
drag, startPoint x: 155, startPoint y: 170, endPoint x: 308, endPoint y: 108, distance: 165.2
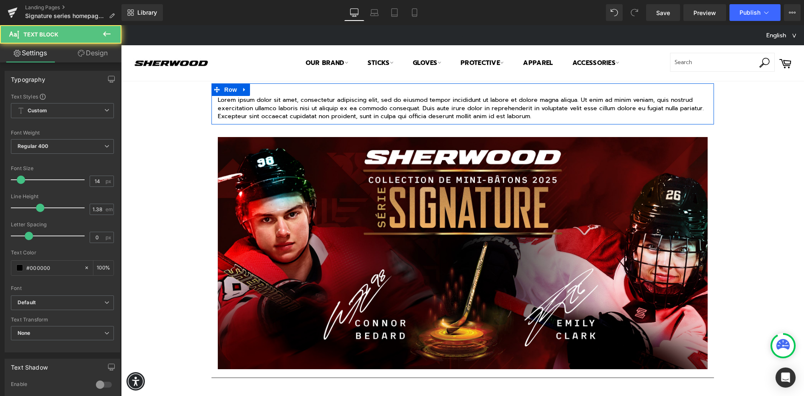
click at [534, 118] on p "Lorem ipsum dolor sit amet, consectetur adipiscing elit, sed do eiusmod tempor …" at bounding box center [463, 108] width 490 height 24
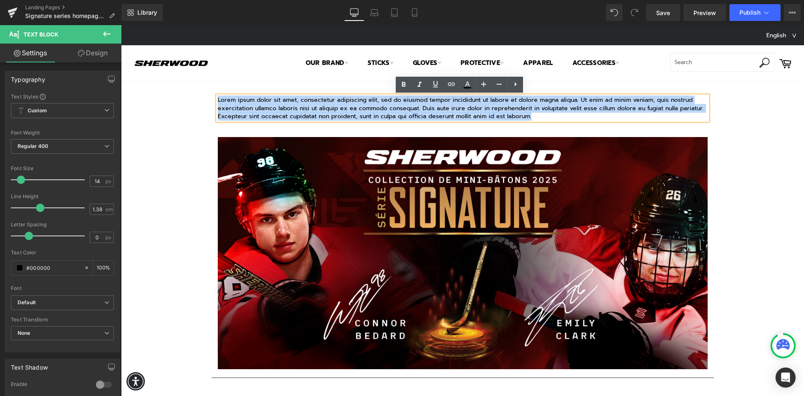
drag, startPoint x: 532, startPoint y: 118, endPoint x: 216, endPoint y: 103, distance: 316.8
click at [218, 103] on p "Lorem ipsum dolor sit amet, consectetur adipiscing elit, sed do eiusmod tempor …" at bounding box center [463, 108] width 490 height 24
paste div
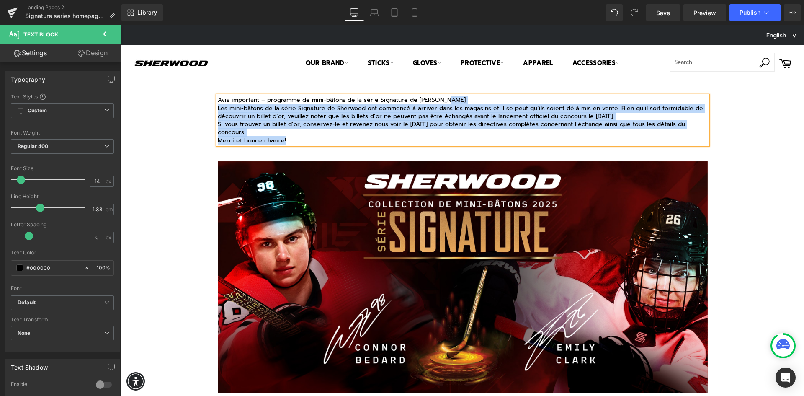
drag, startPoint x: 431, startPoint y: 100, endPoint x: 213, endPoint y: 100, distance: 217.2
click at [218, 100] on div "Avis important – programme de mini-bâtons de la série Signature de Sherwood Le…" at bounding box center [463, 120] width 490 height 49
click at [404, 111] on p "Les mini-bâtons de la série Signature de Sherwood ont commencé à arriver dans l…" at bounding box center [463, 112] width 490 height 16
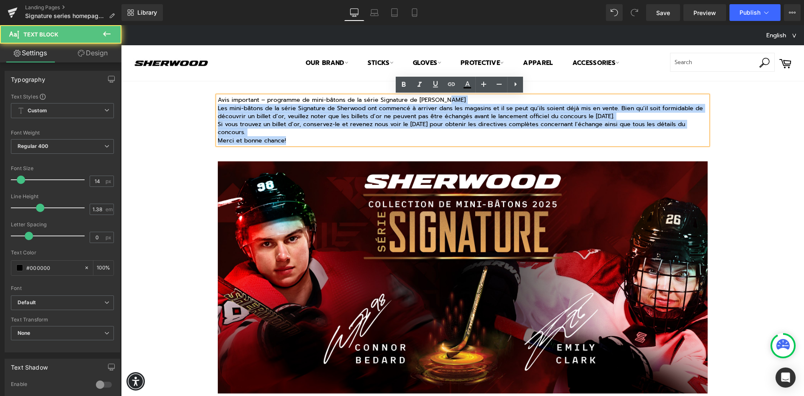
click at [445, 101] on p "Avis important – programme de mini-bâtons de la série Signature de Sherwood" at bounding box center [463, 100] width 490 height 8
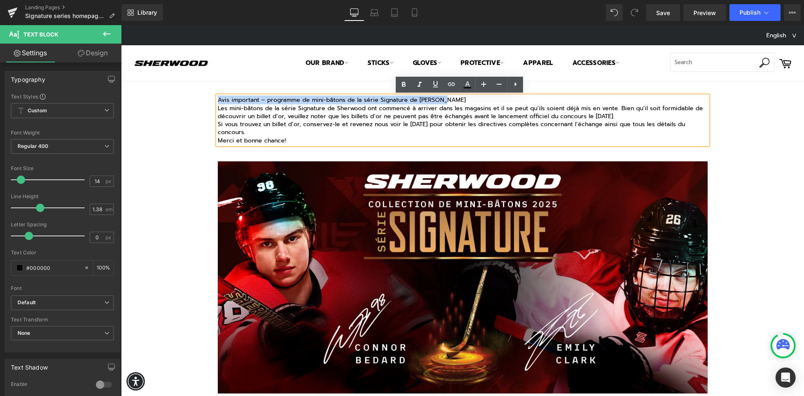
drag, startPoint x: 443, startPoint y: 99, endPoint x: 215, endPoint y: 100, distance: 228.1
click at [218, 100] on p "Avis important – programme de mini-bâtons de la série Signature de Sherwood" at bounding box center [463, 100] width 490 height 8
click at [405, 85] on icon at bounding box center [404, 84] width 4 height 5
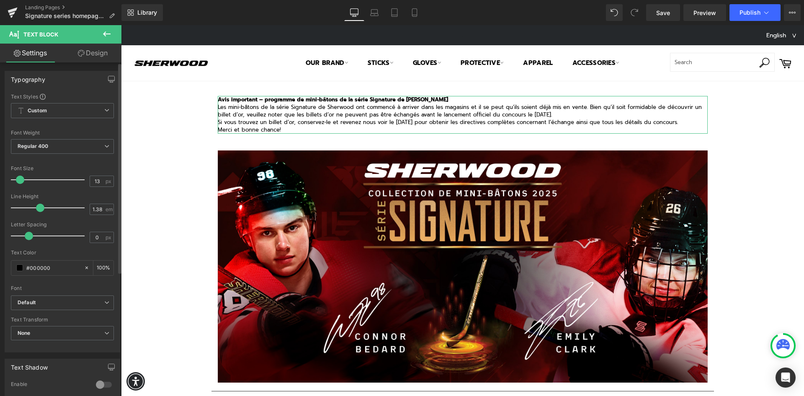
type input "12"
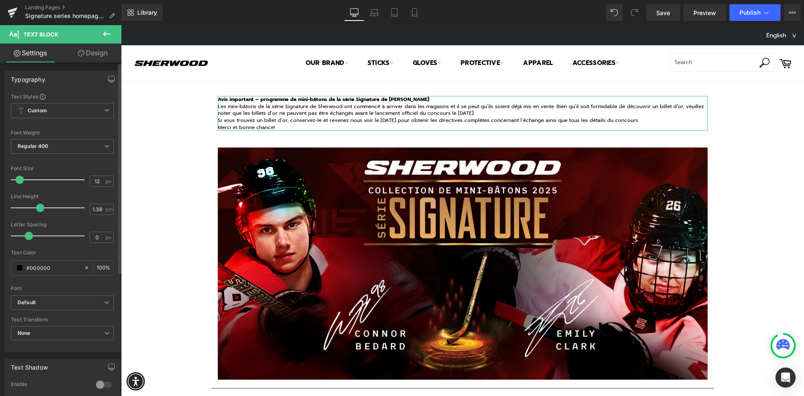
click at [20, 180] on span at bounding box center [19, 179] width 8 height 8
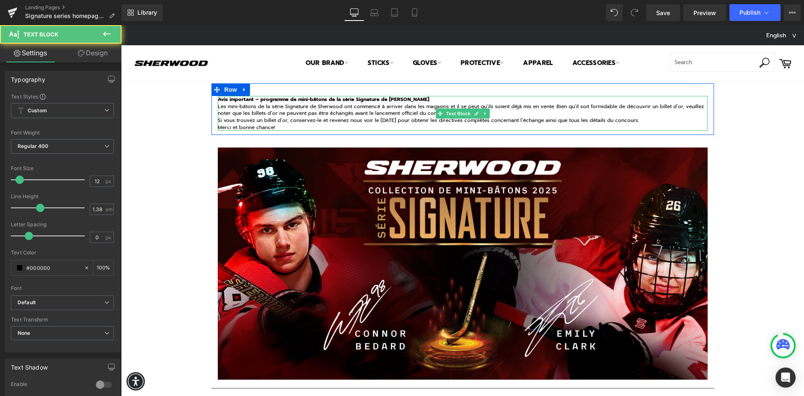
click at [276, 118] on p "Si vous trouvez un billet d’or, conservez-le et revenez nous voir le 23 octobre…" at bounding box center [463, 120] width 490 height 7
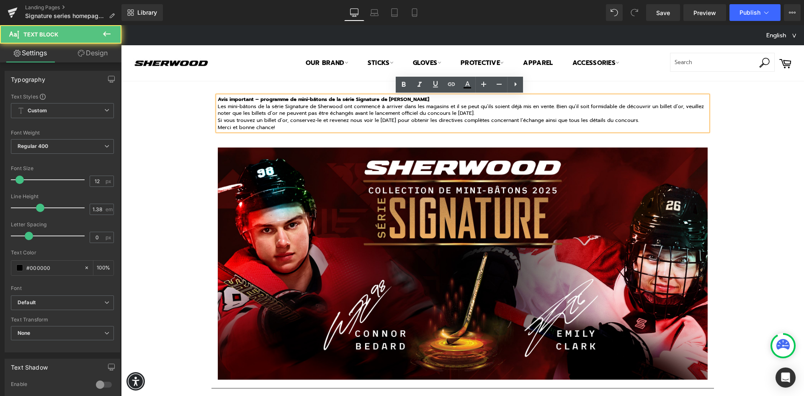
click at [435, 119] on p "Si vous trouvez un billet d’or, conservez-le et revenez nous voir le 23 octobre…" at bounding box center [463, 120] width 490 height 7
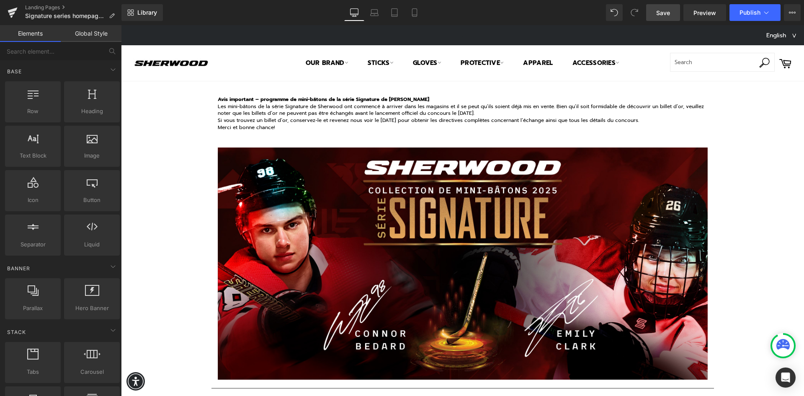
click at [659, 13] on span "Save" at bounding box center [663, 12] width 14 height 9
click at [705, 13] on span "Preview" at bounding box center [704, 12] width 23 height 9
click at [664, 13] on span "Save" at bounding box center [663, 12] width 14 height 9
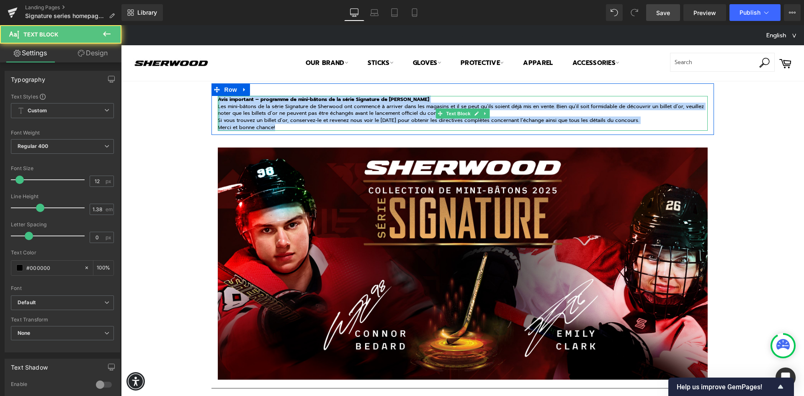
drag, startPoint x: 280, startPoint y: 126, endPoint x: 215, endPoint y: 101, distance: 70.0
click at [218, 101] on div "Avis important – programme de mini-bâtons de la série Signature de Sherwood Les…" at bounding box center [463, 113] width 490 height 35
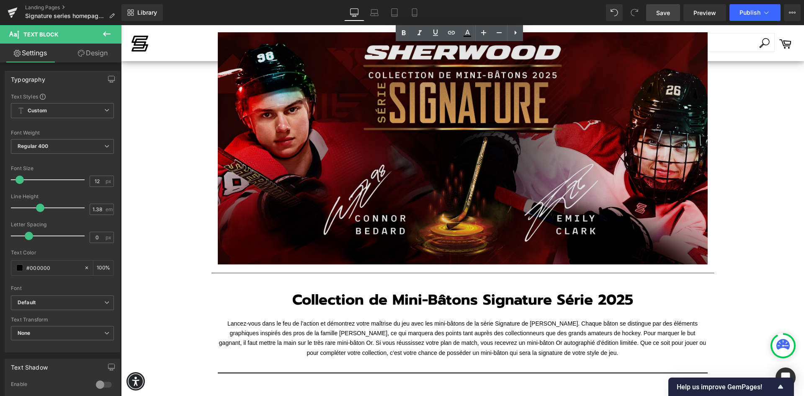
scroll to position [209, 0]
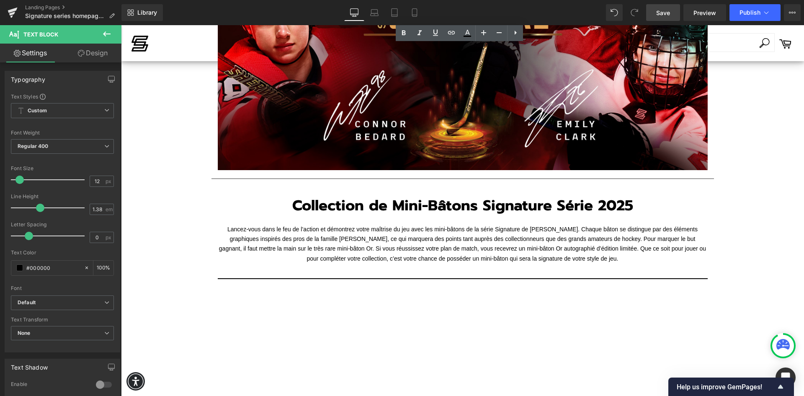
click at [322, 249] on font "Lancez-vous dans le feu de l’action et démontrez votre maîtrise du jeu avec les…" at bounding box center [462, 244] width 487 height 36
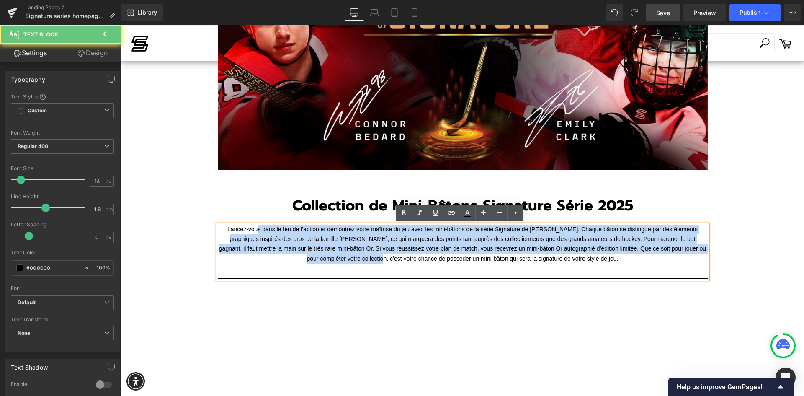
drag, startPoint x: 375, startPoint y: 259, endPoint x: 250, endPoint y: 230, distance: 127.6
click at [250, 230] on font "Lancez-vous dans le feu de l’action et démontrez votre maîtrise du jeu avec les…" at bounding box center [462, 244] width 487 height 36
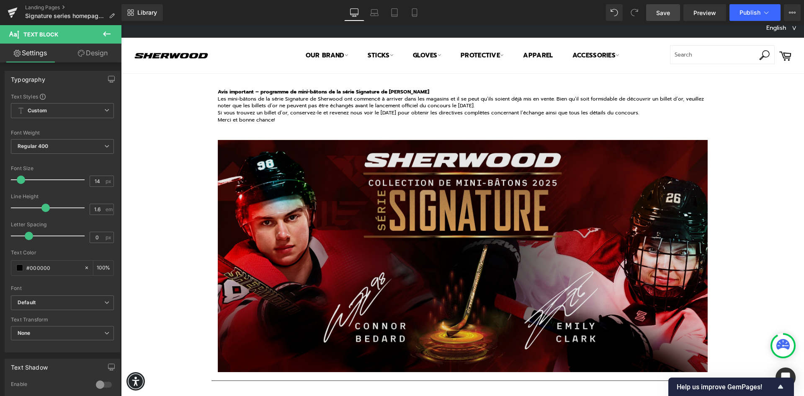
scroll to position [0, 0]
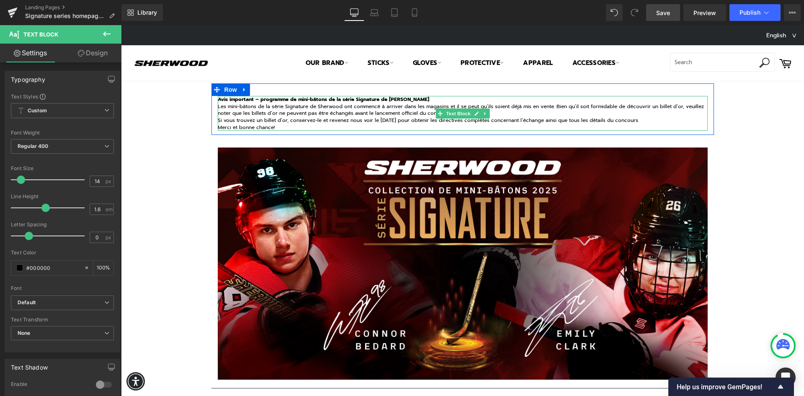
click at [273, 125] on p "Merci et bonne chance!" at bounding box center [463, 127] width 490 height 7
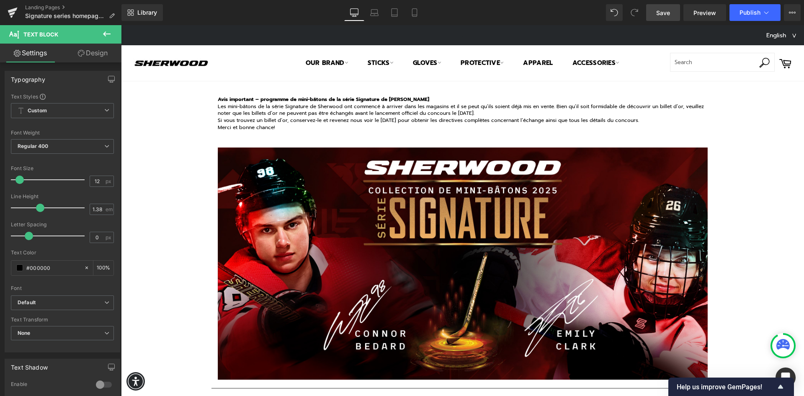
click at [664, 10] on span "Save" at bounding box center [663, 12] width 14 height 9
click at [752, 14] on span "Publish" at bounding box center [749, 12] width 21 height 7
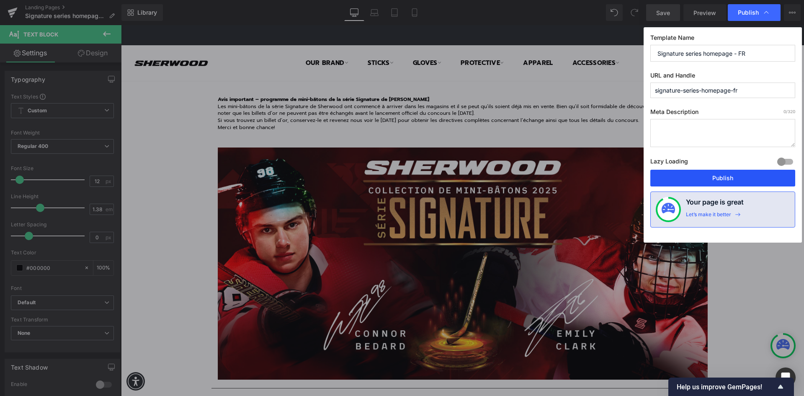
click at [730, 176] on button "Publish" at bounding box center [722, 178] width 145 height 17
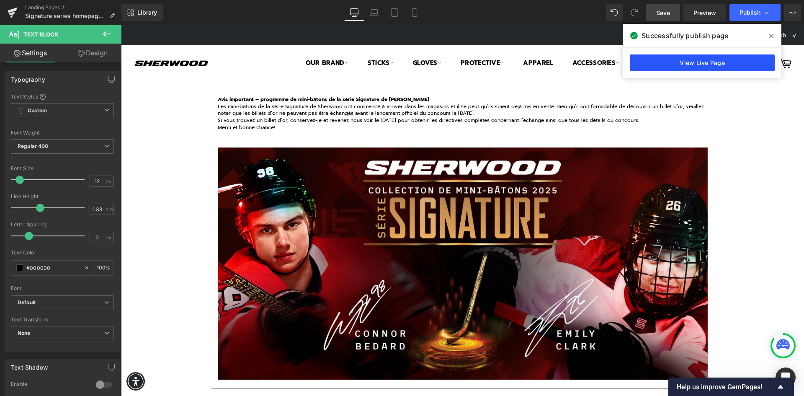
click at [696, 60] on link "View Live Page" at bounding box center [702, 62] width 145 height 17
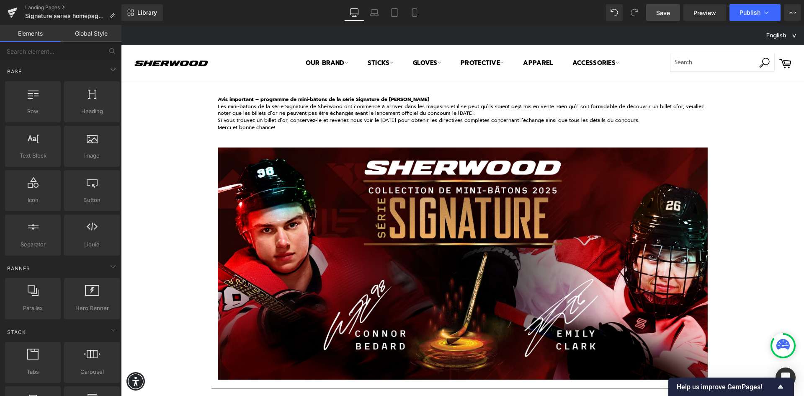
click at [786, 35] on select "English Français" at bounding box center [781, 35] width 38 height 12
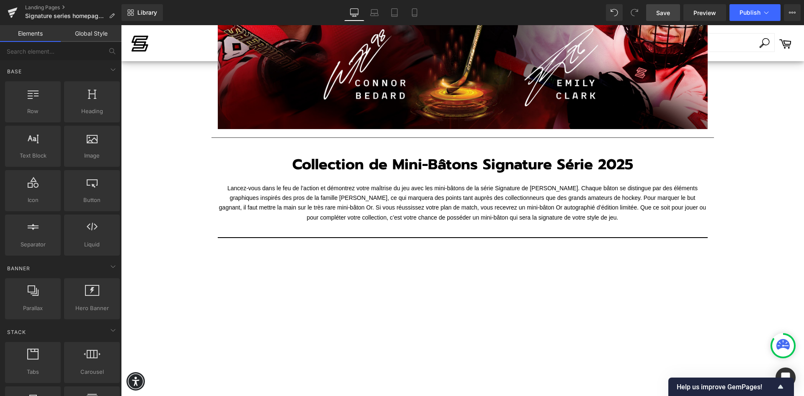
scroll to position [251, 0]
